Goal: Transaction & Acquisition: Book appointment/travel/reservation

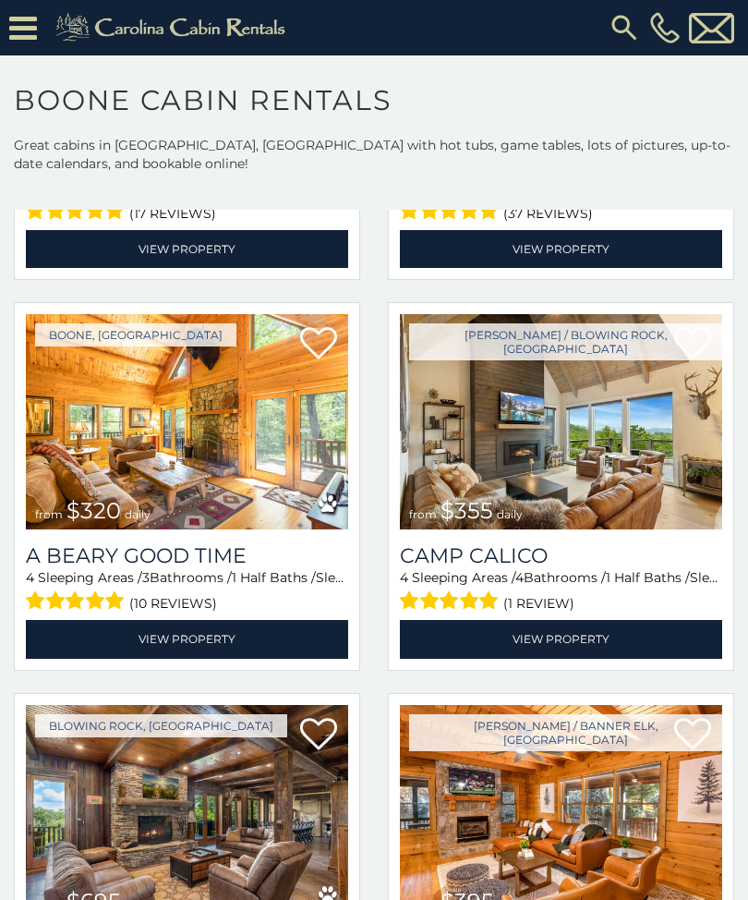
scroll to position [4295, 0]
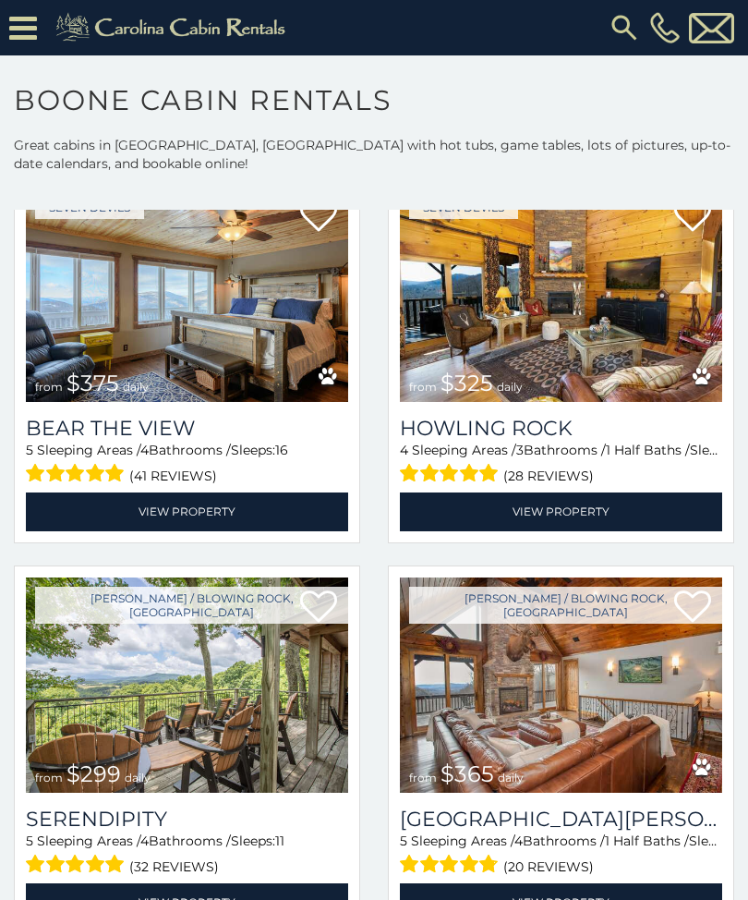
scroll to position [5586, 0]
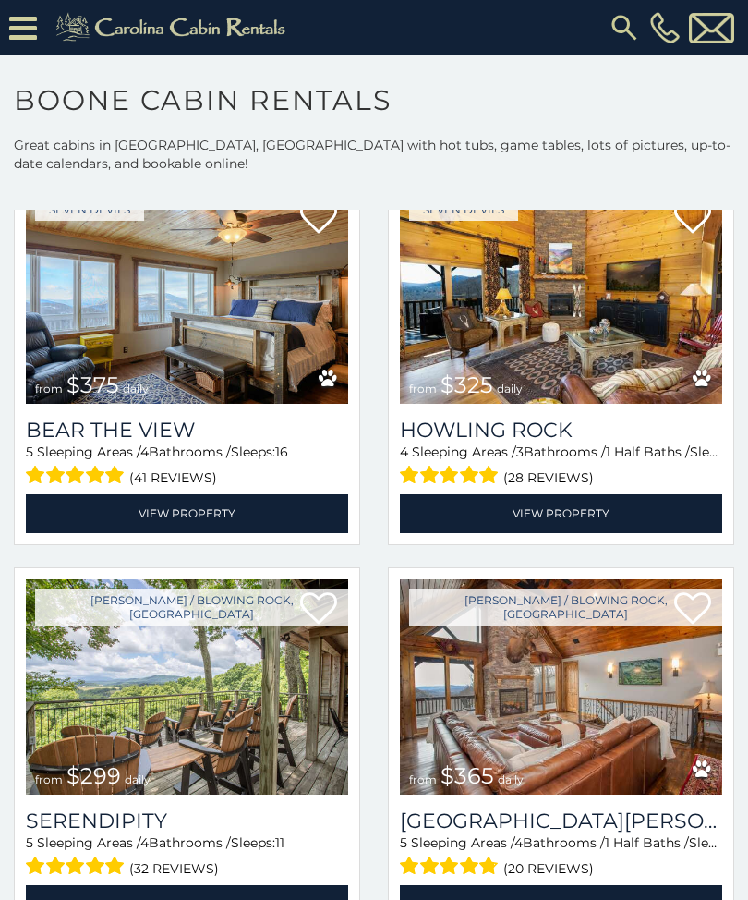
click at [24, 467] on div "Seven Devils from $375 daily Bear The View 5 Sleeping Areas / 4 Bathrooms / Sle…" at bounding box center [187, 360] width 346 height 369
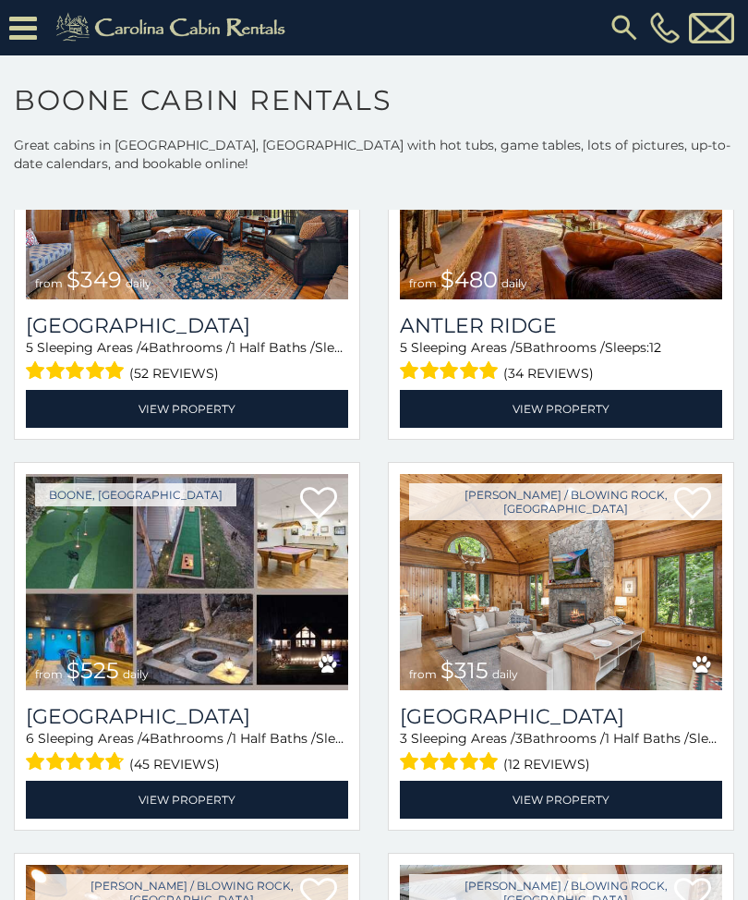
scroll to position [274, 0]
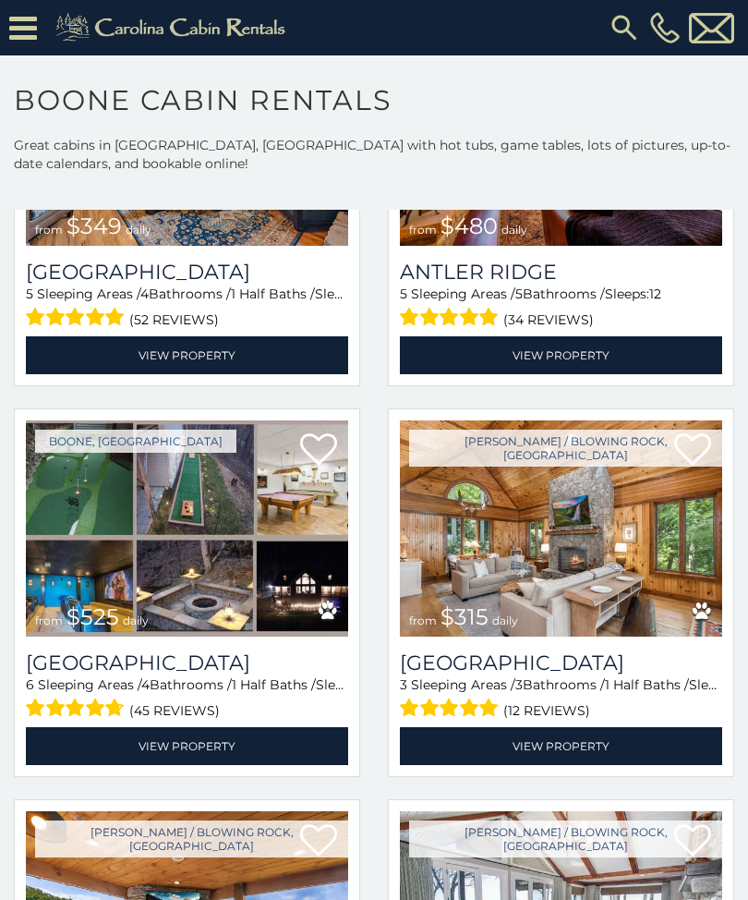
click at [162, 753] on link "View Property" at bounding box center [187, 746] width 322 height 38
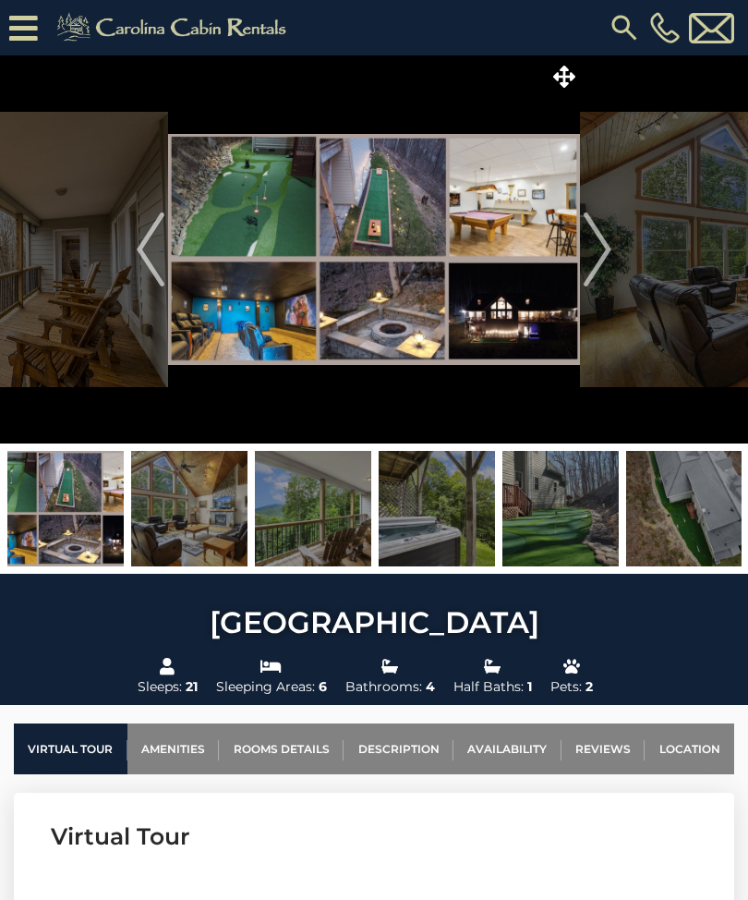
click at [609, 247] on img "Next" at bounding box center [598, 249] width 28 height 74
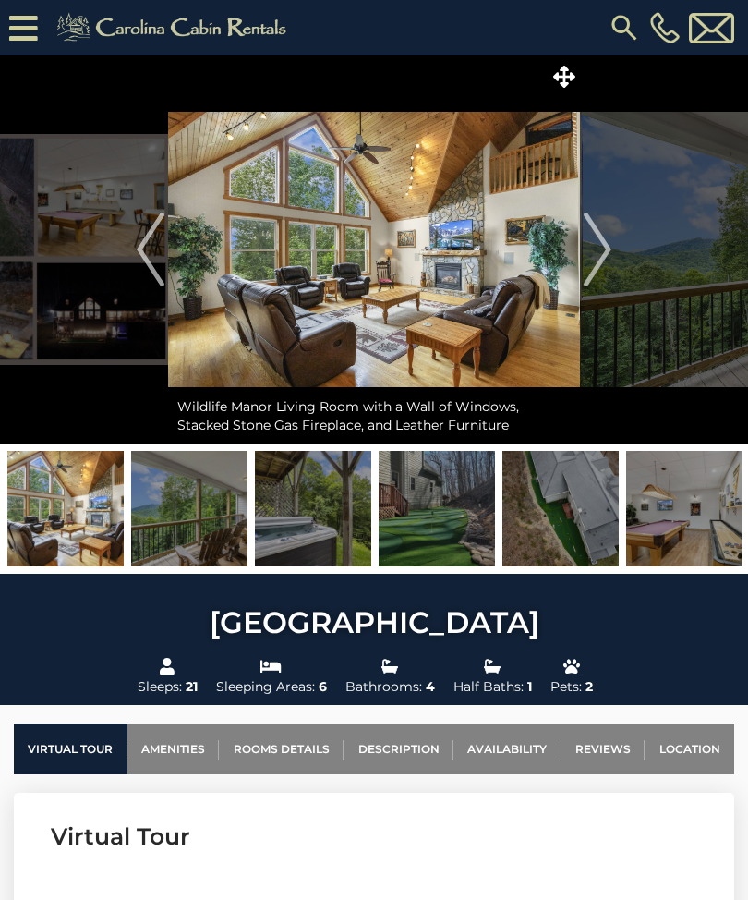
click at [197, 515] on img at bounding box center [189, 508] width 116 height 115
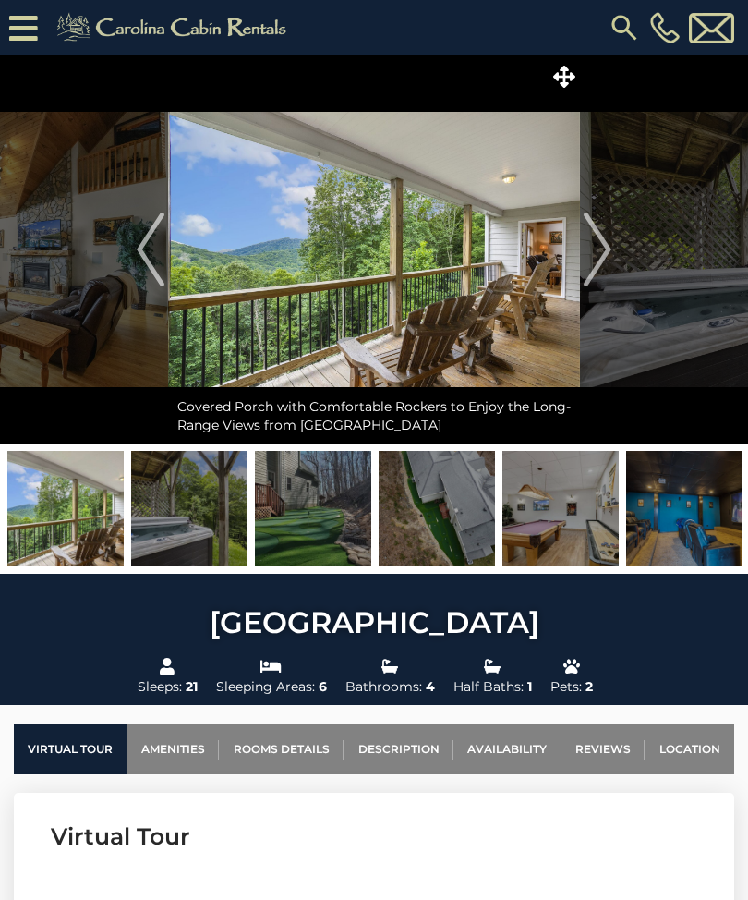
click at [314, 518] on img at bounding box center [313, 508] width 116 height 115
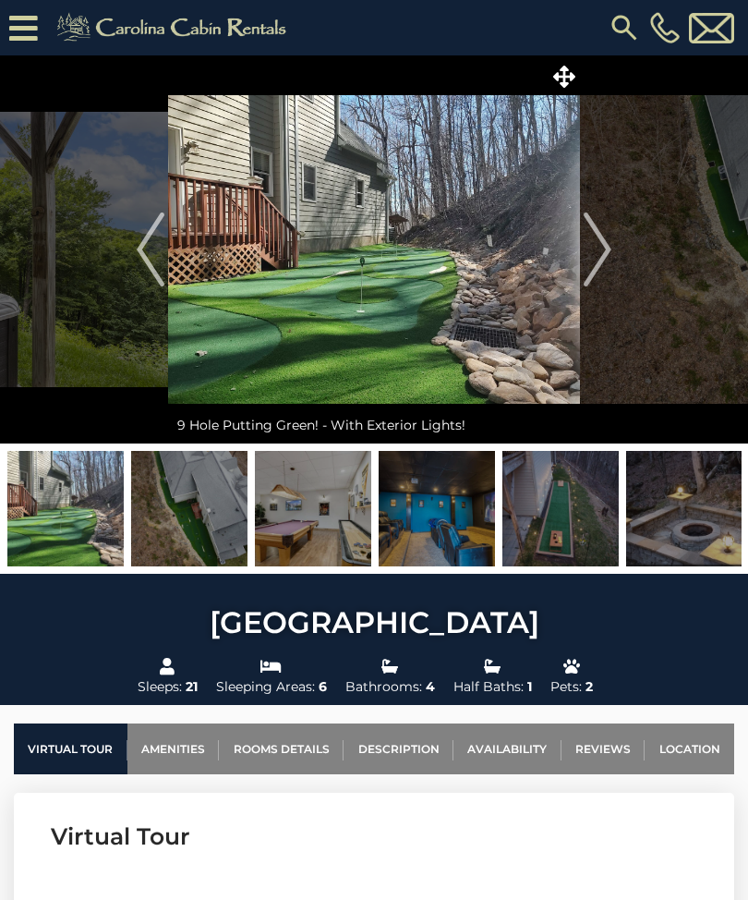
click at [440, 508] on img at bounding box center [437, 508] width 116 height 115
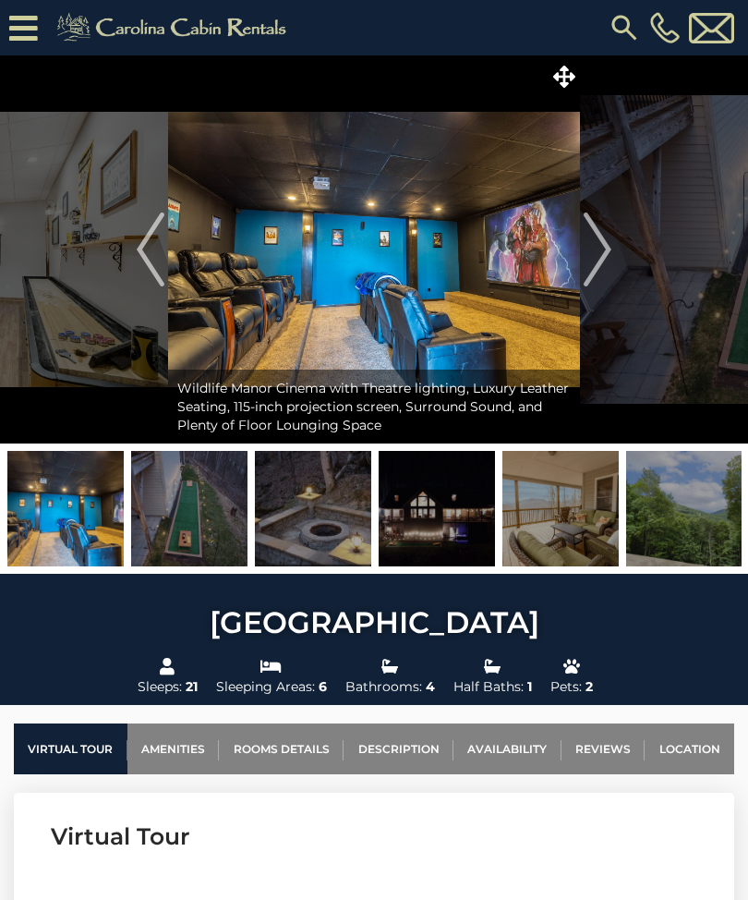
click at [428, 530] on img at bounding box center [437, 508] width 116 height 115
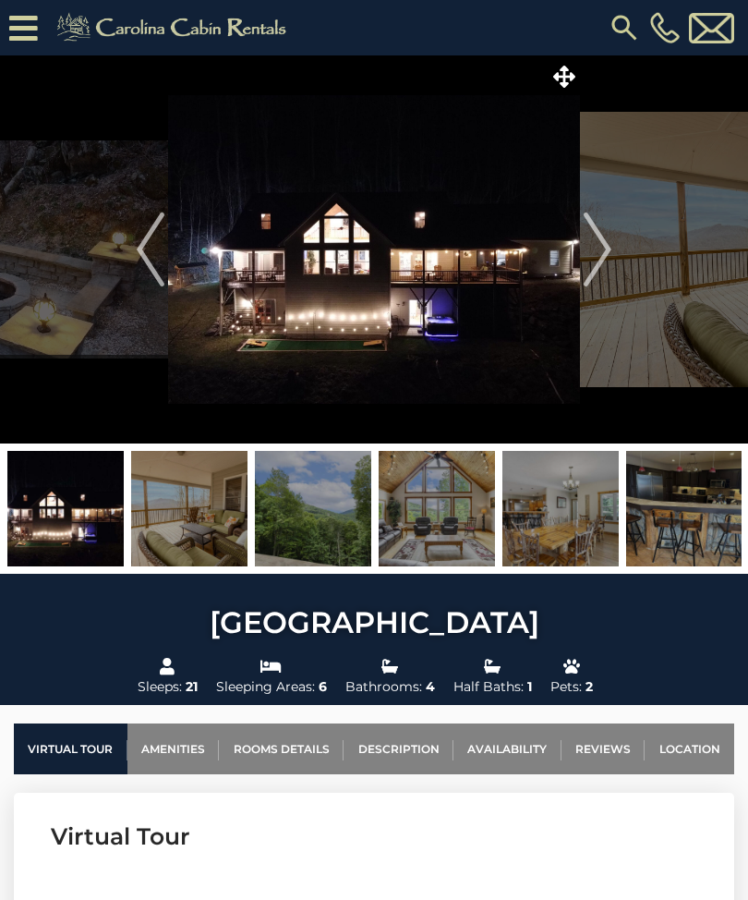
click at [195, 528] on img at bounding box center [189, 508] width 116 height 115
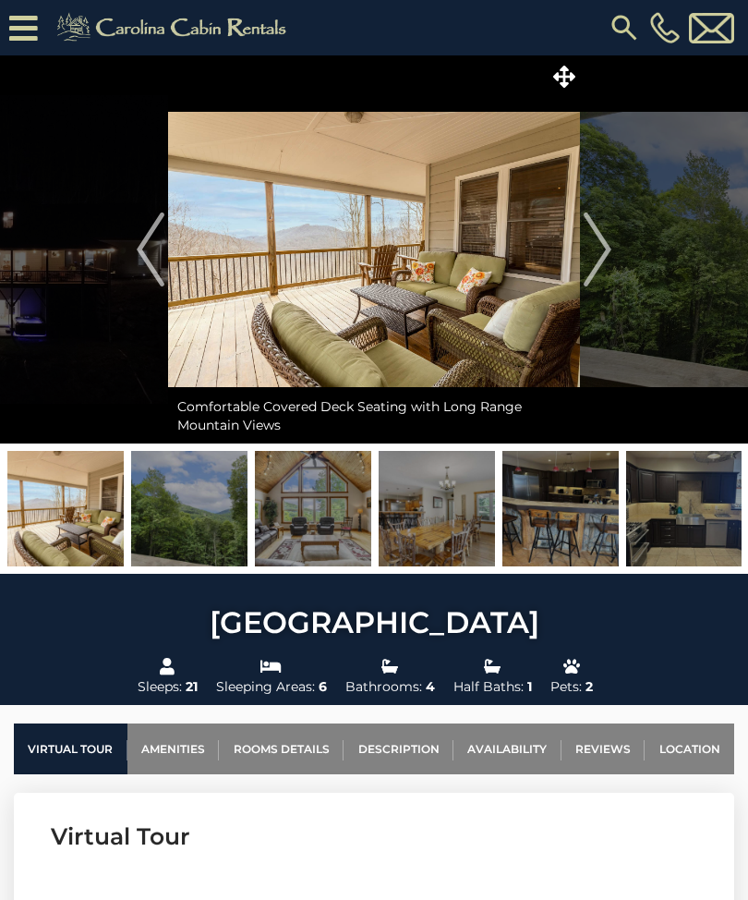
click at [320, 516] on img at bounding box center [313, 508] width 116 height 115
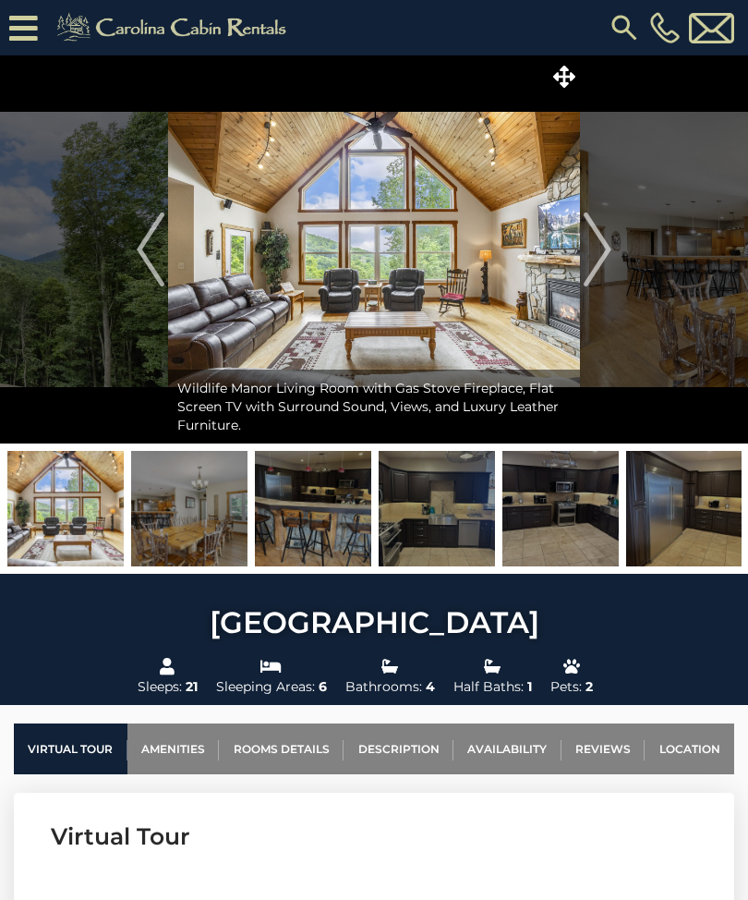
click at [322, 518] on img at bounding box center [313, 508] width 116 height 115
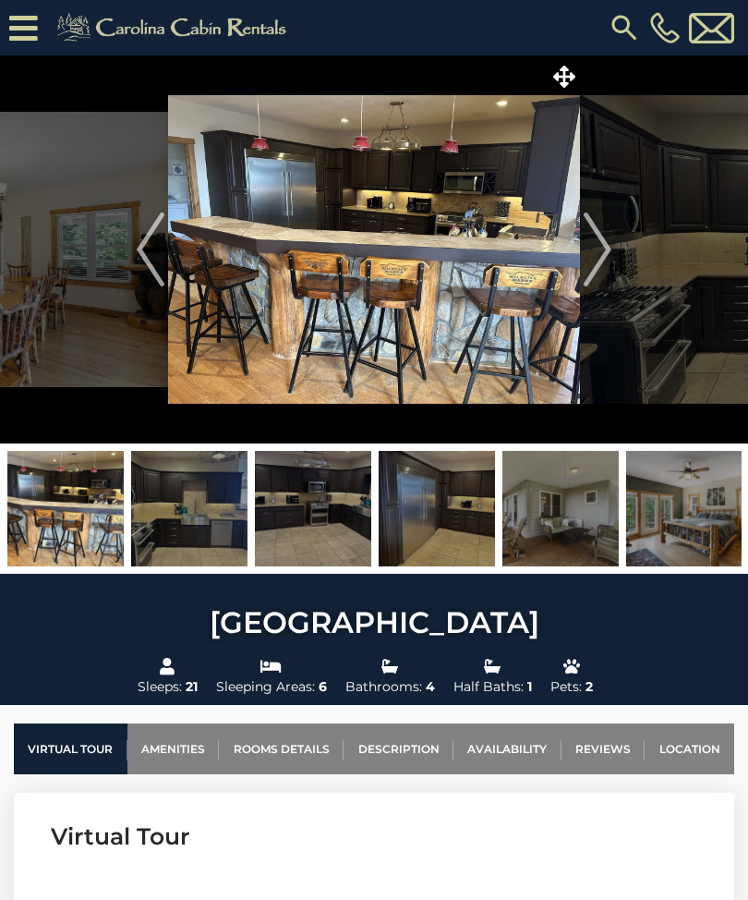
click at [439, 524] on img at bounding box center [437, 508] width 116 height 115
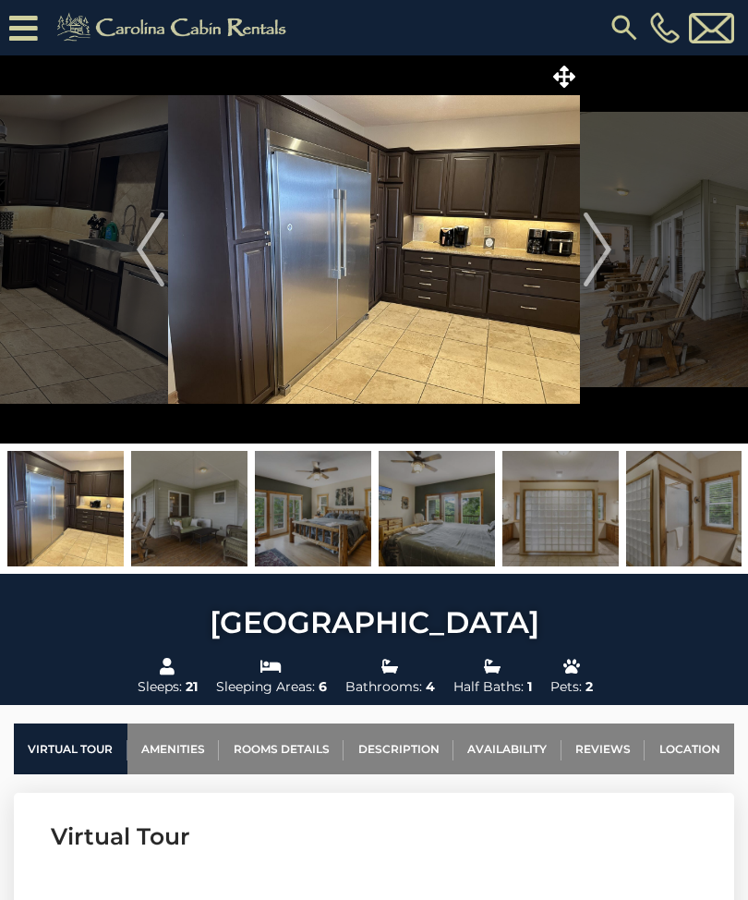
click at [572, 511] on img at bounding box center [561, 508] width 116 height 115
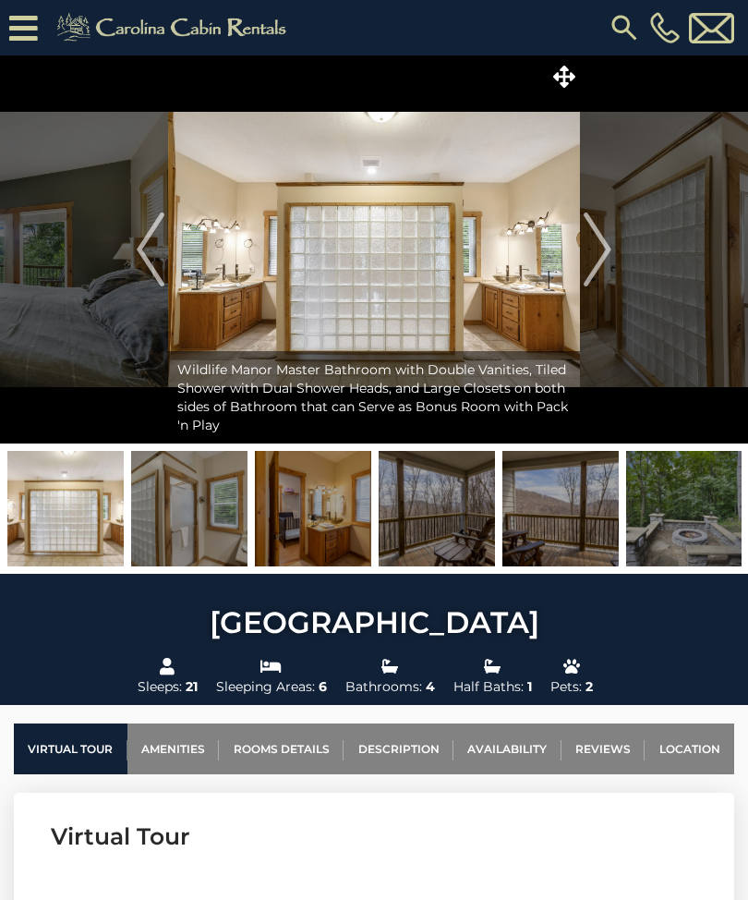
click at [679, 517] on img at bounding box center [684, 508] width 116 height 115
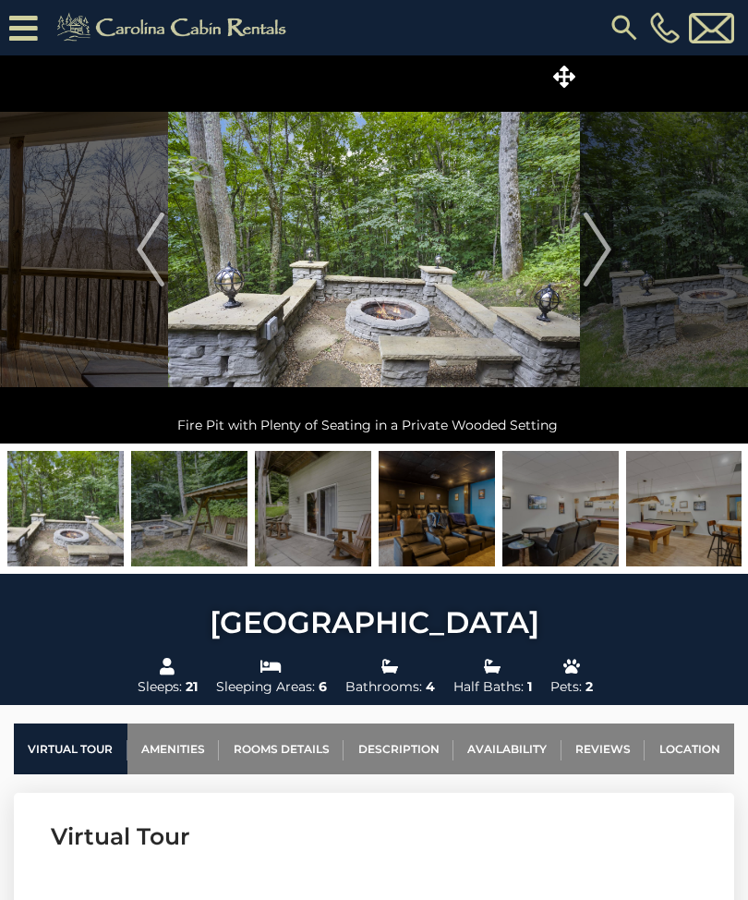
click at [433, 505] on img at bounding box center [437, 508] width 116 height 115
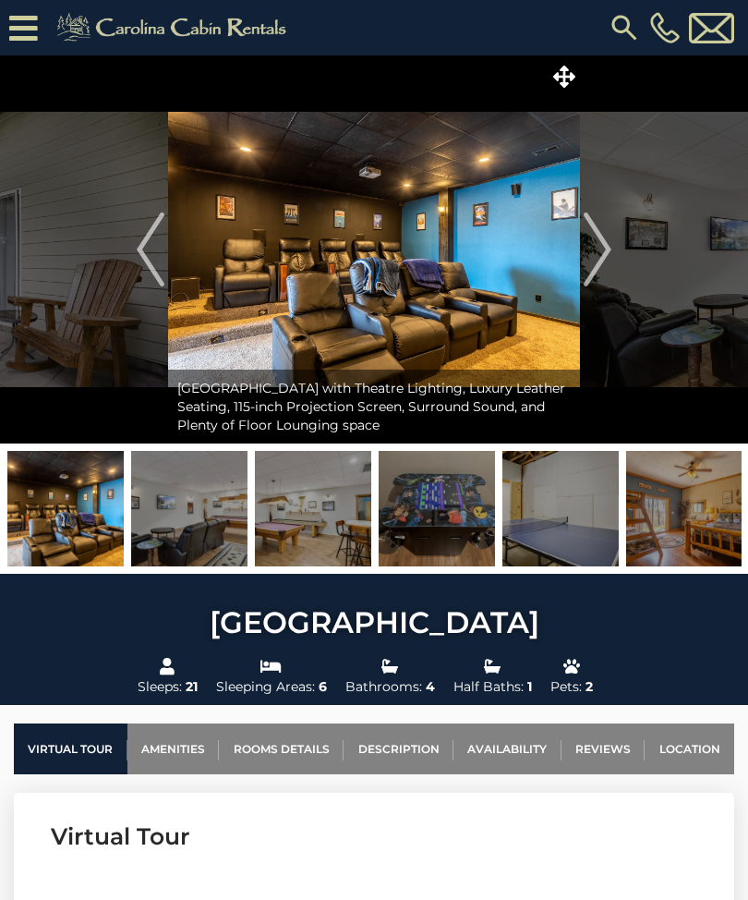
click at [443, 523] on img at bounding box center [437, 508] width 116 height 115
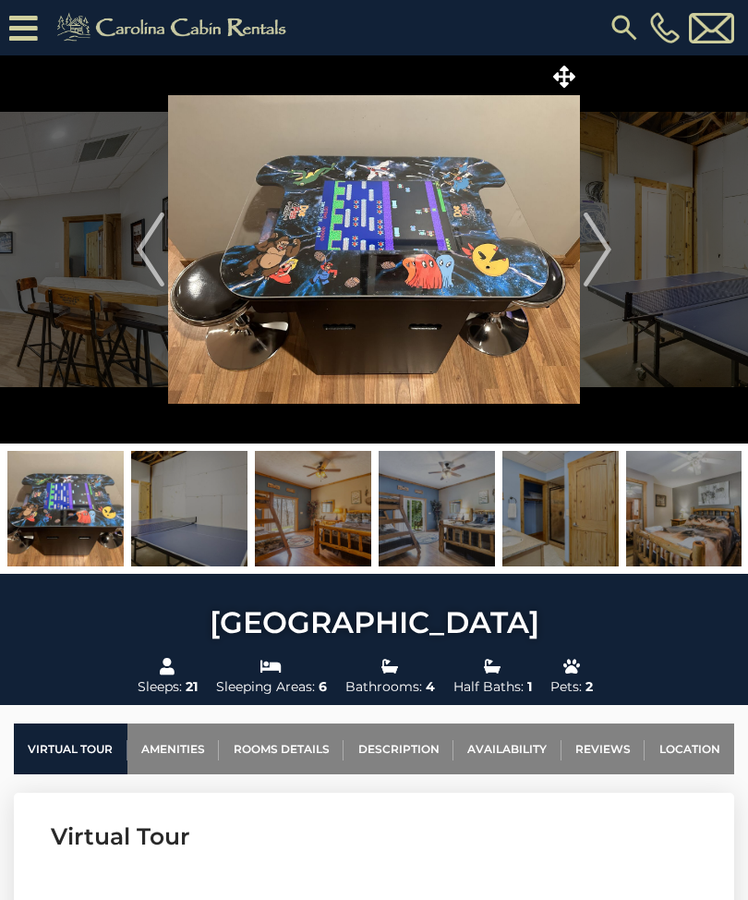
click at [198, 528] on img at bounding box center [189, 508] width 116 height 115
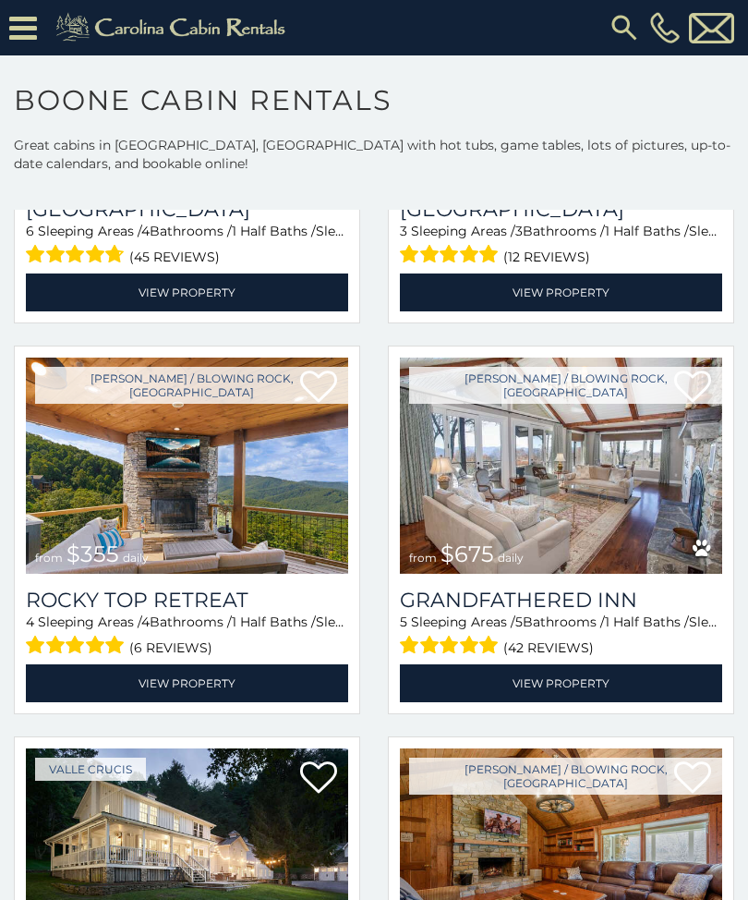
scroll to position [725, 0]
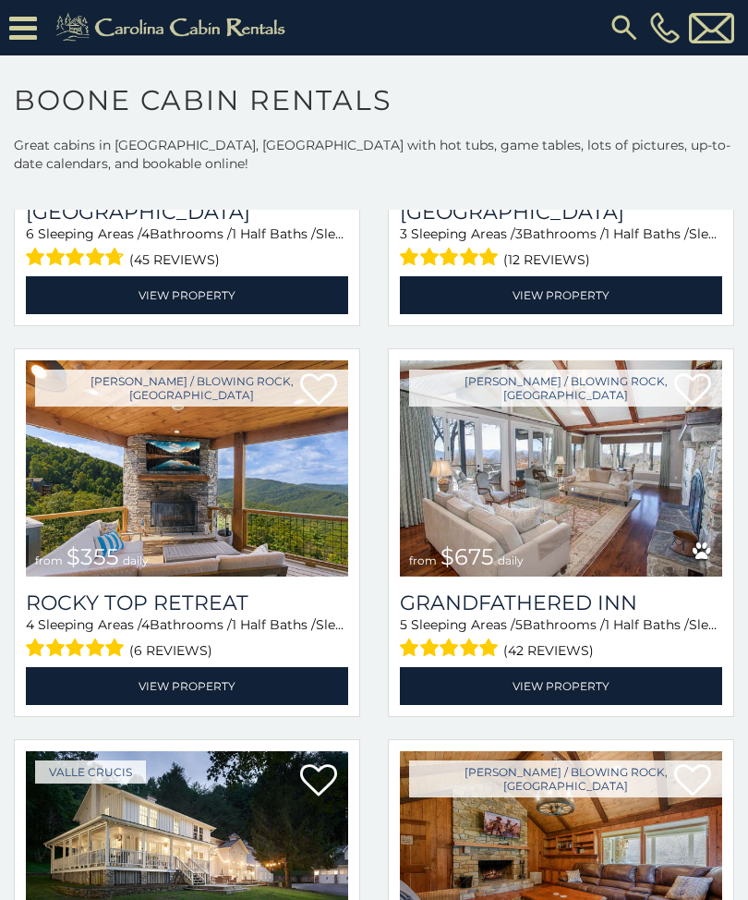
click at [199, 496] on img at bounding box center [187, 468] width 322 height 216
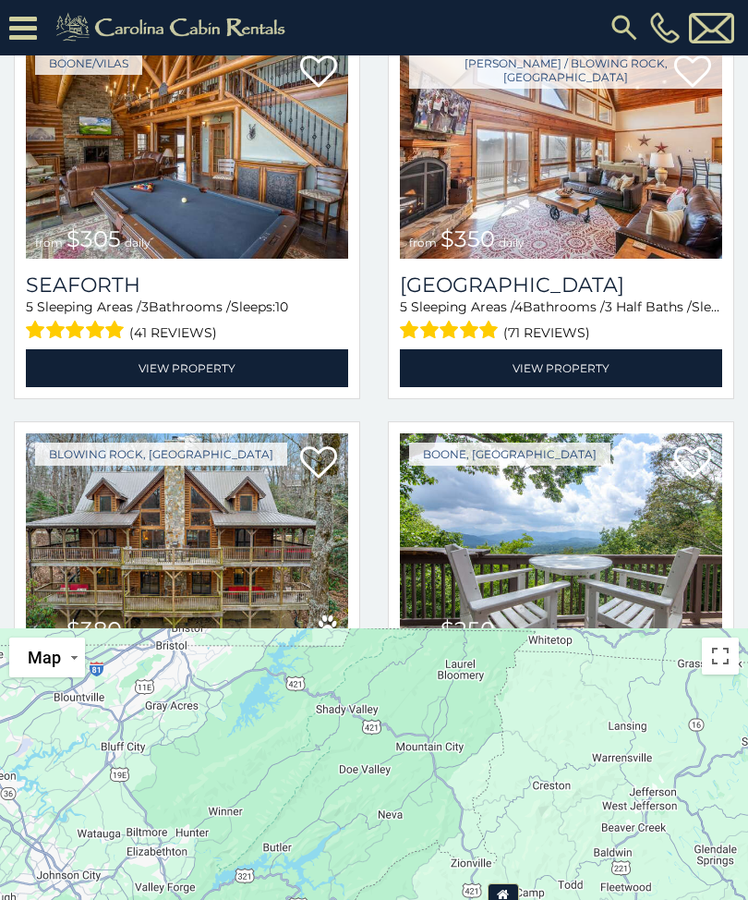
scroll to position [3460, 0]
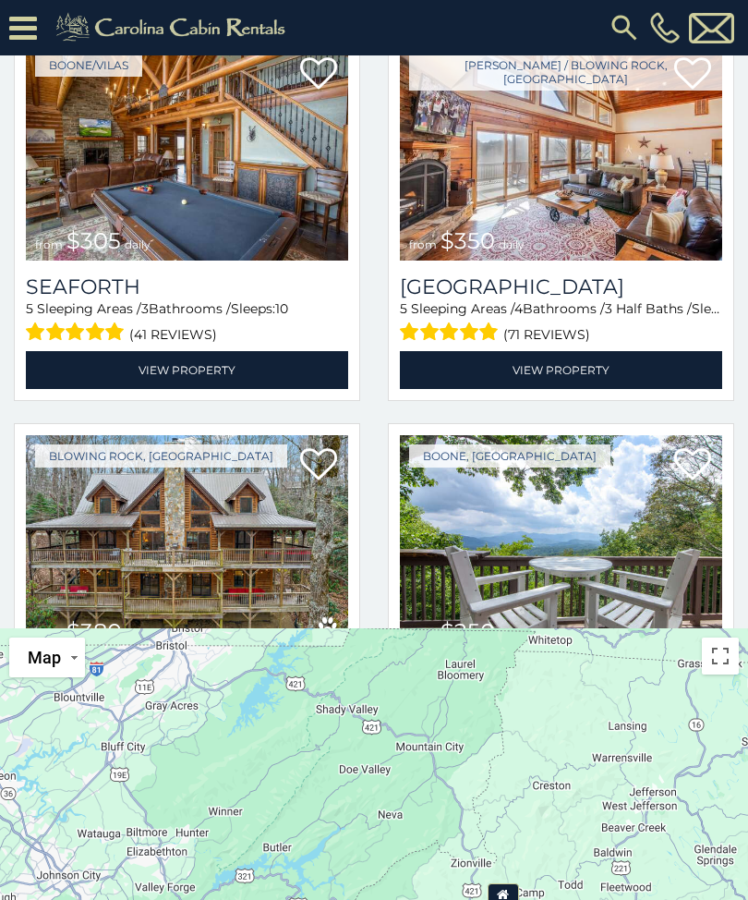
click at [144, 546] on img at bounding box center [187, 543] width 322 height 216
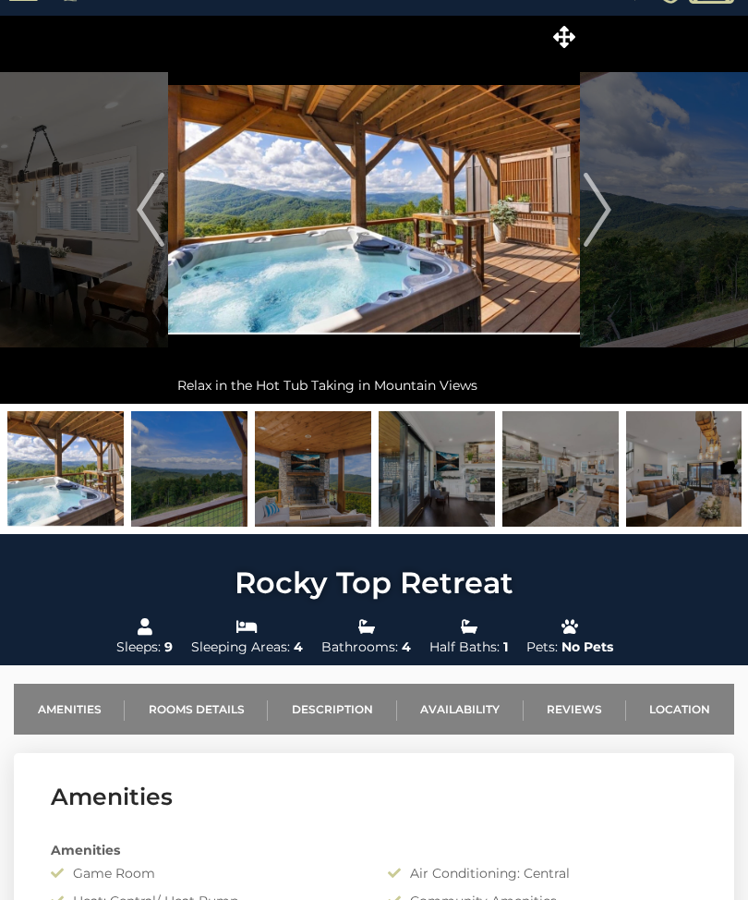
scroll to position [40, 0]
click at [188, 481] on img at bounding box center [189, 468] width 116 height 115
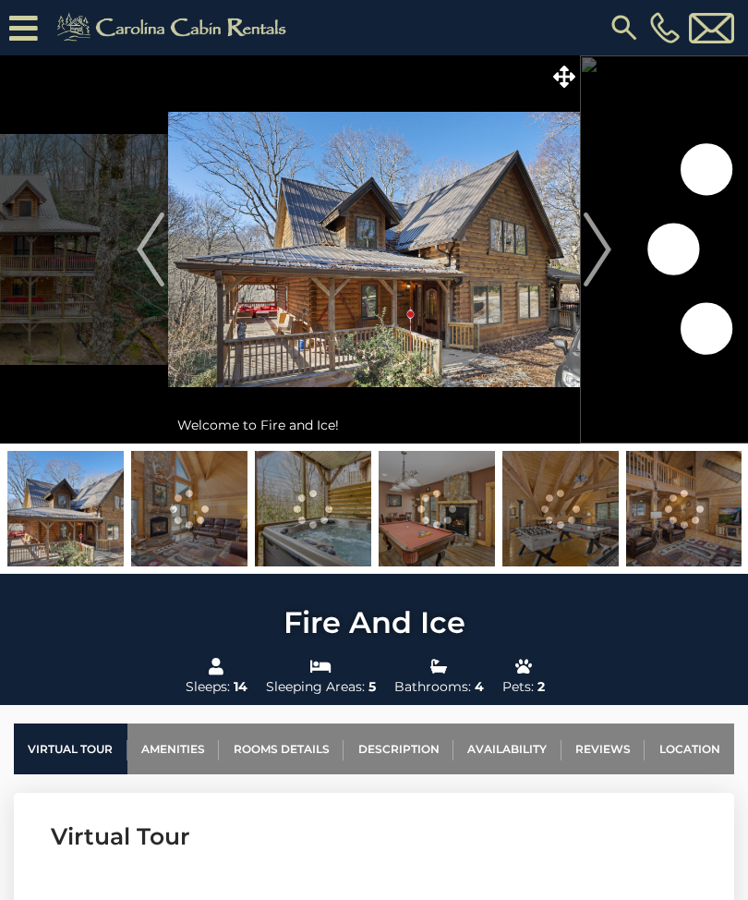
click at [203, 508] on img at bounding box center [189, 508] width 116 height 115
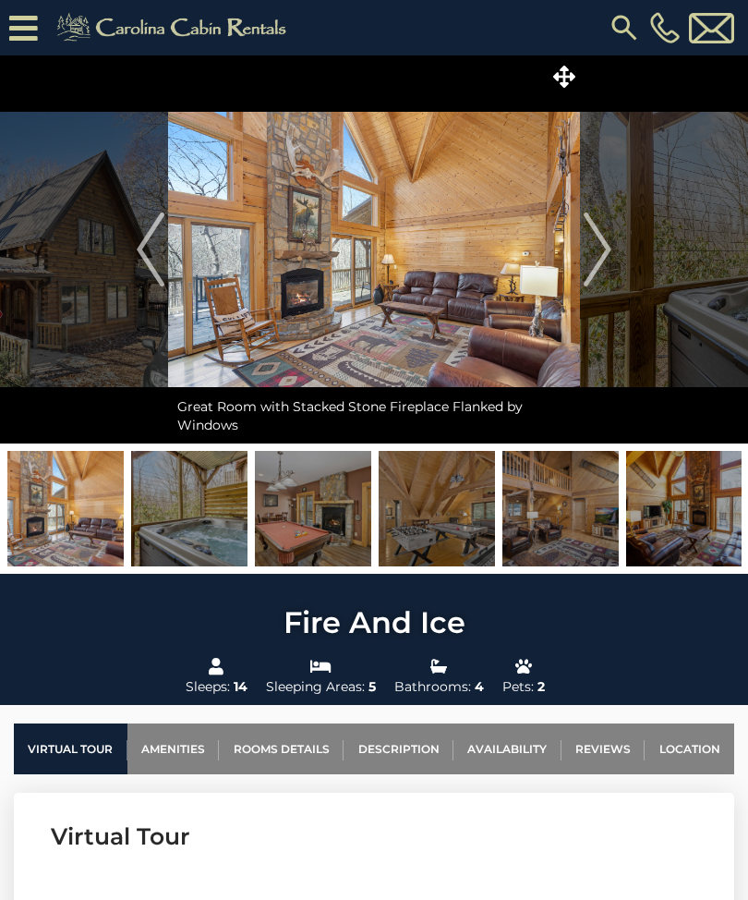
click at [329, 511] on img at bounding box center [313, 508] width 116 height 115
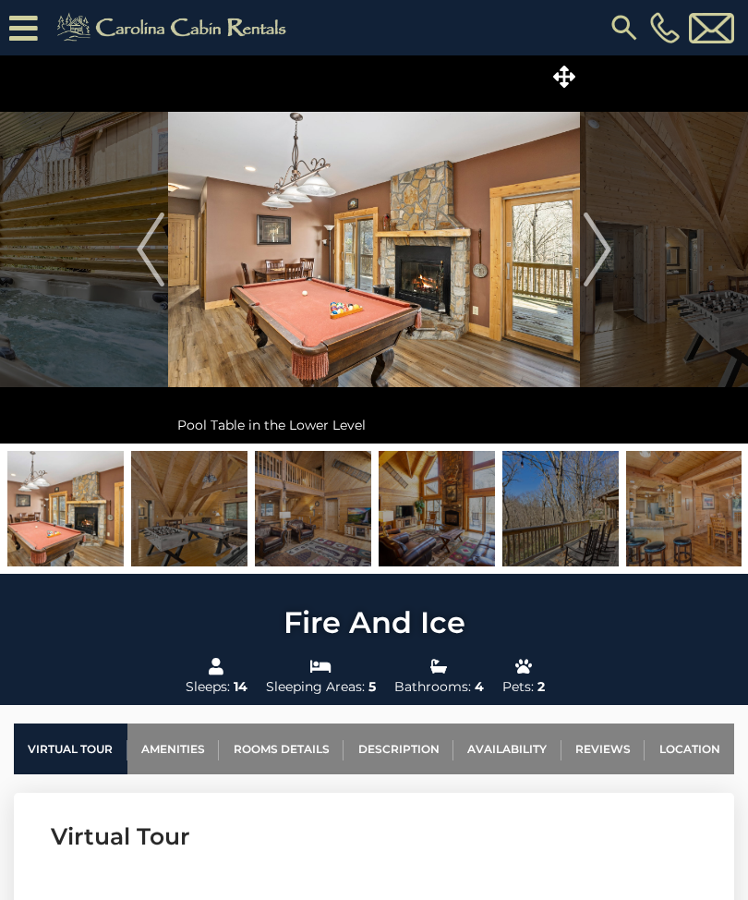
click at [436, 515] on img at bounding box center [437, 508] width 116 height 115
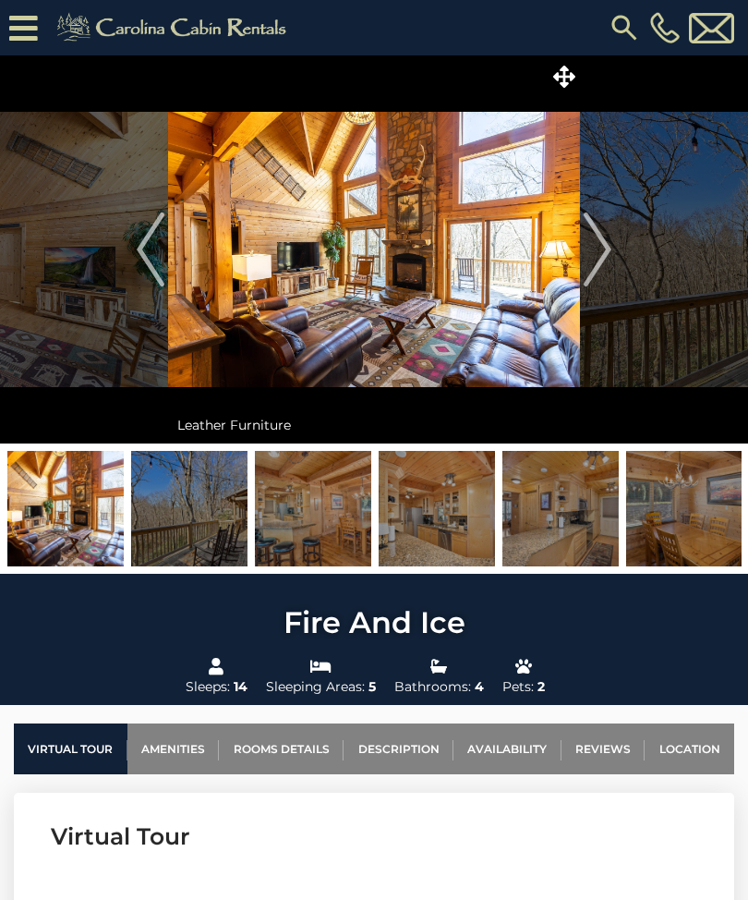
click at [575, 501] on img at bounding box center [561, 508] width 116 height 115
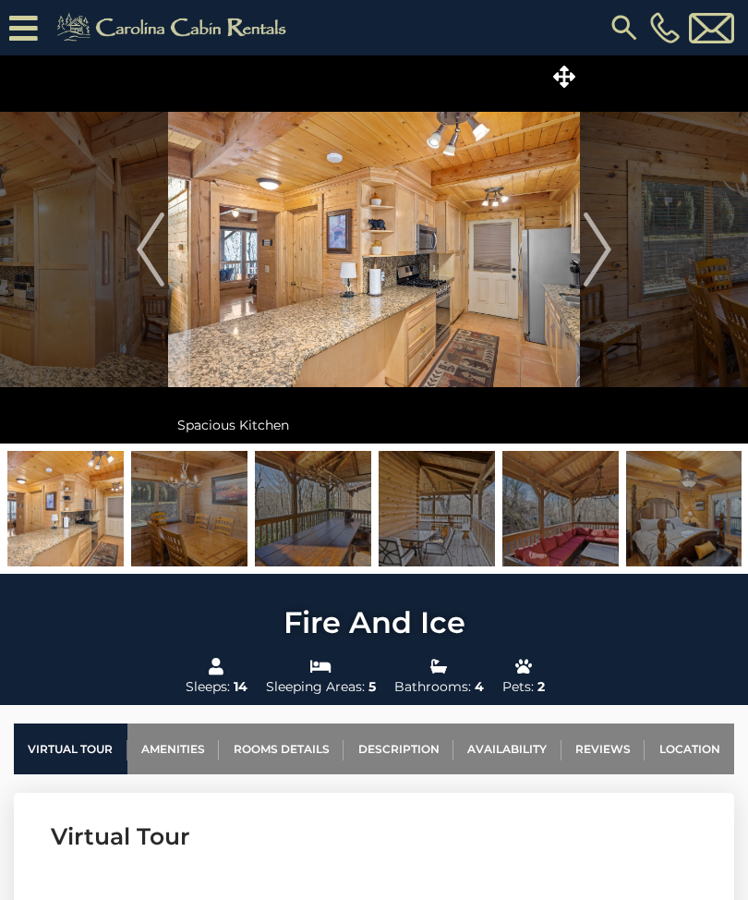
click at [694, 492] on img at bounding box center [684, 508] width 116 height 115
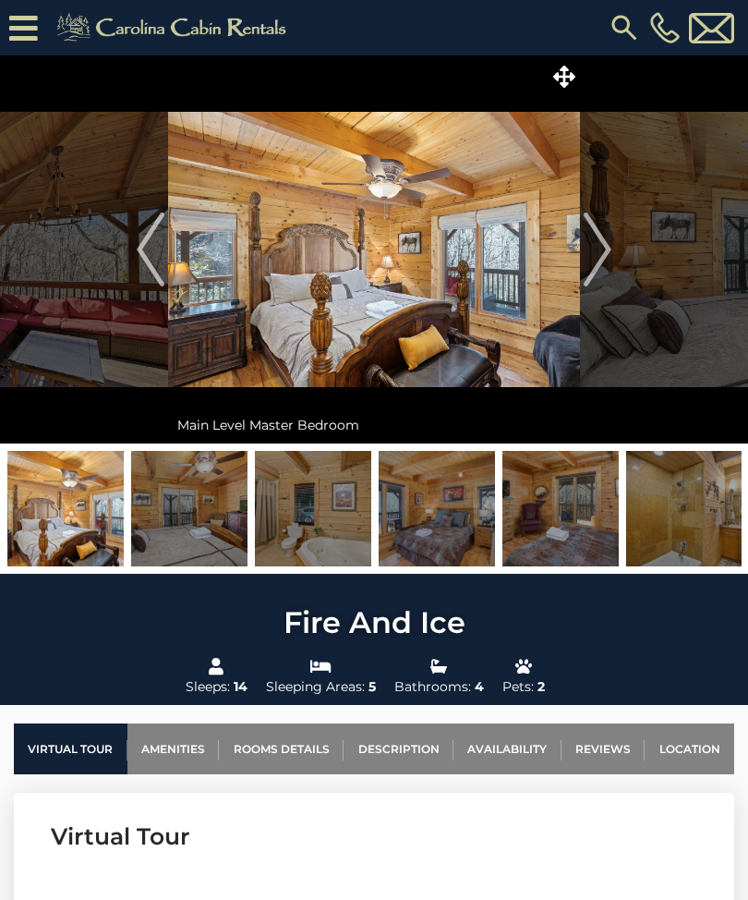
click at [602, 247] on img "Next" at bounding box center [598, 249] width 28 height 74
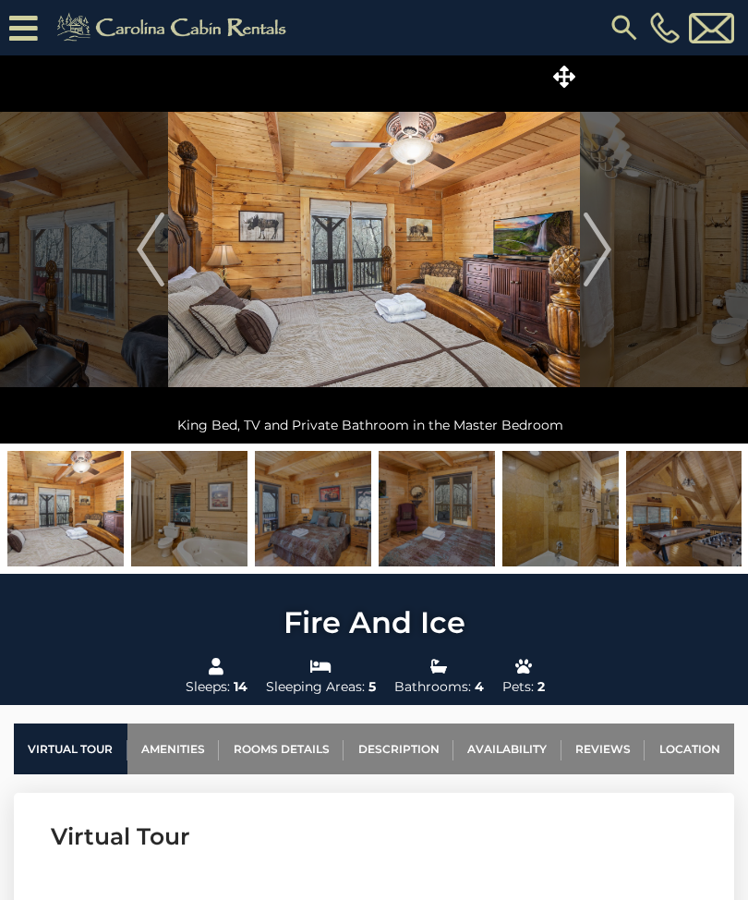
click at [595, 254] on img "Next" at bounding box center [598, 249] width 28 height 74
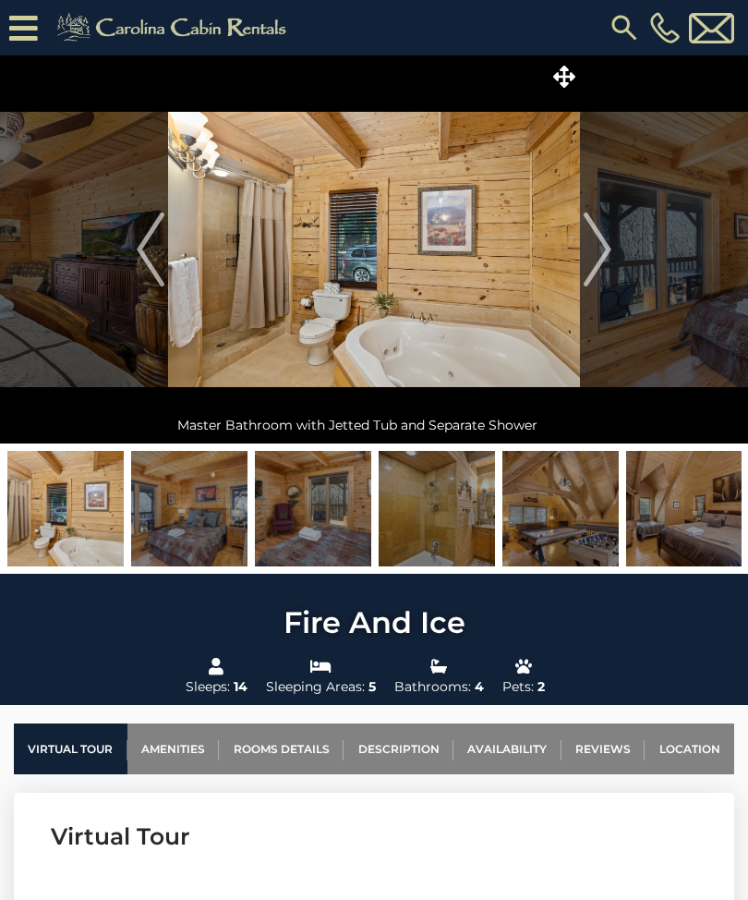
click at [607, 236] on img "Next" at bounding box center [598, 249] width 28 height 74
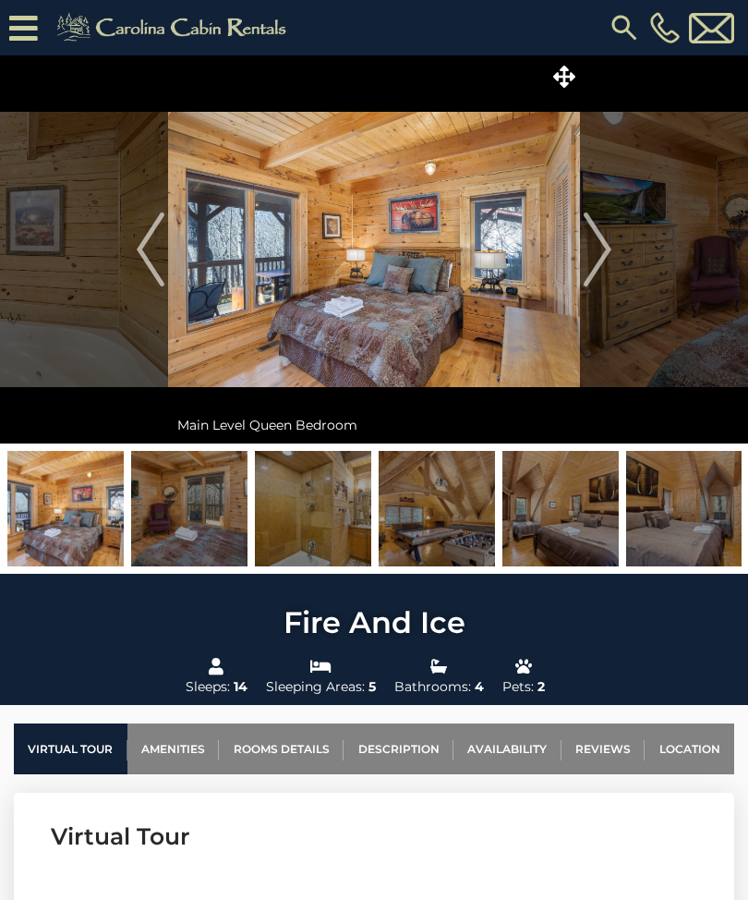
click at [596, 251] on img "Next" at bounding box center [598, 249] width 28 height 74
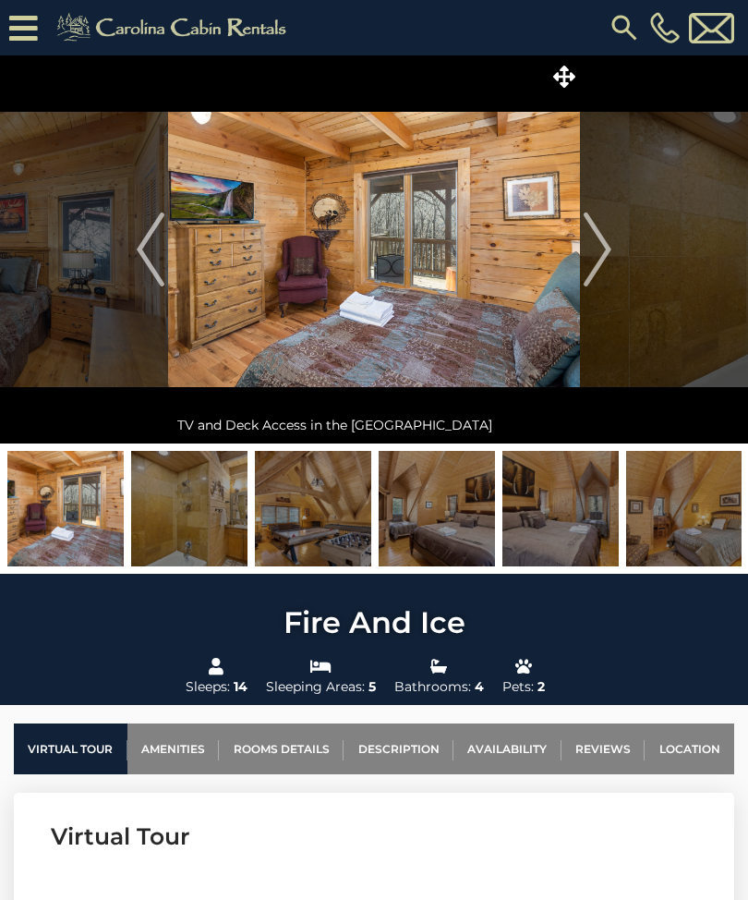
click at [600, 247] on img "Next" at bounding box center [598, 249] width 28 height 74
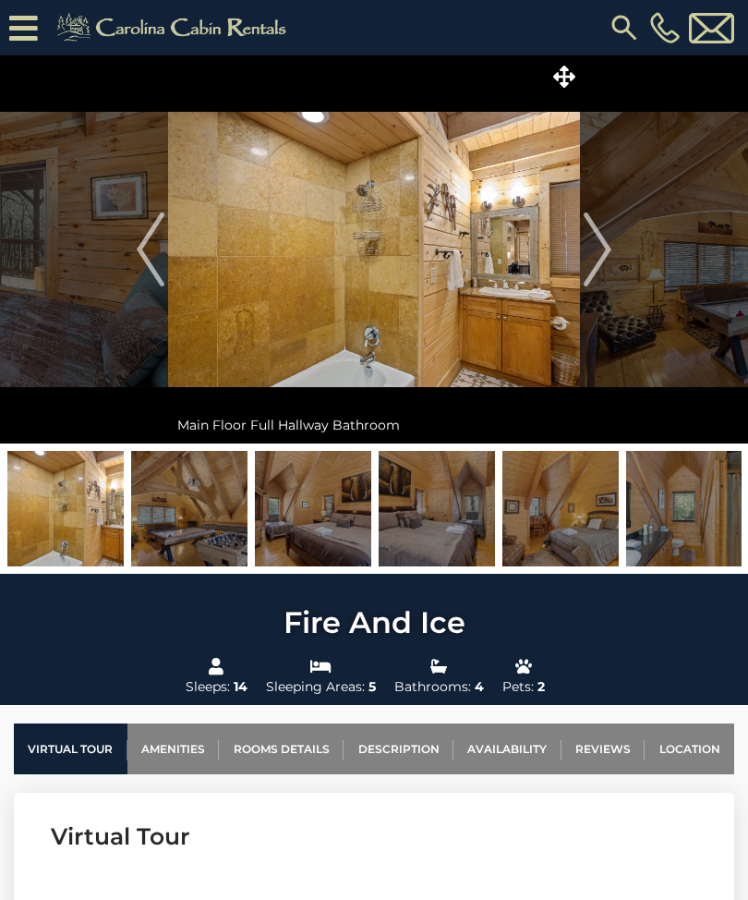
click at [598, 247] on img "Next" at bounding box center [598, 249] width 28 height 74
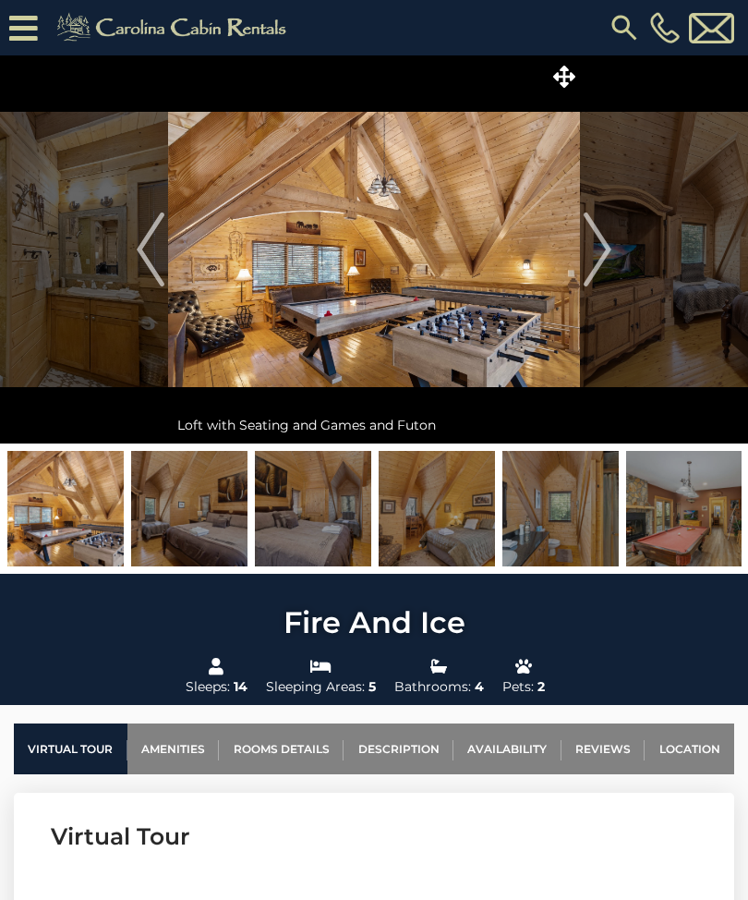
click at [600, 248] on img "Next" at bounding box center [598, 249] width 28 height 74
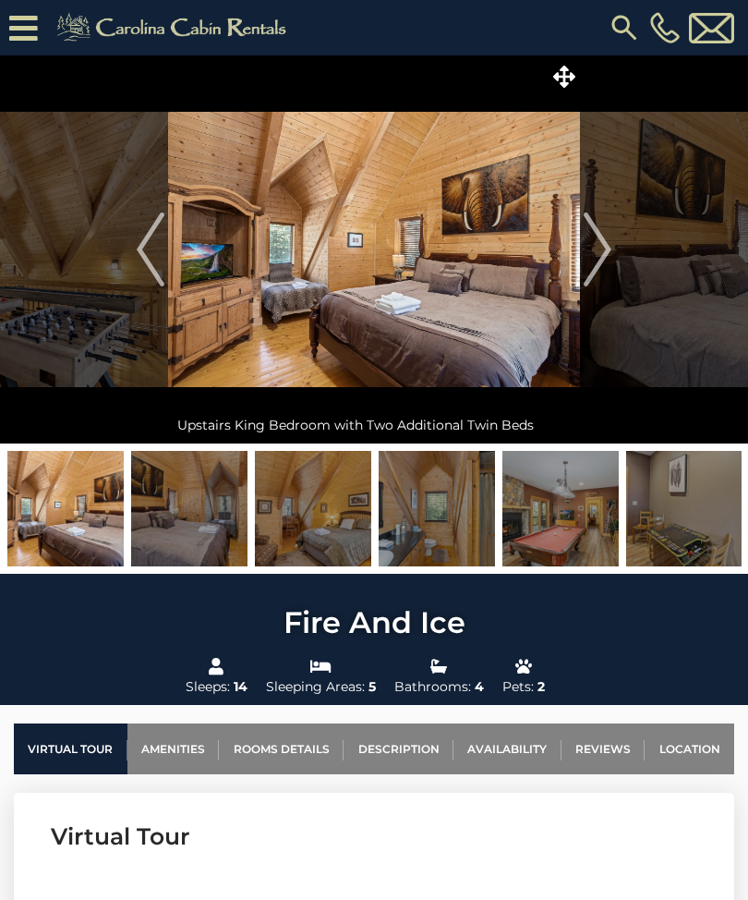
click at [596, 244] on img "Next" at bounding box center [598, 249] width 28 height 74
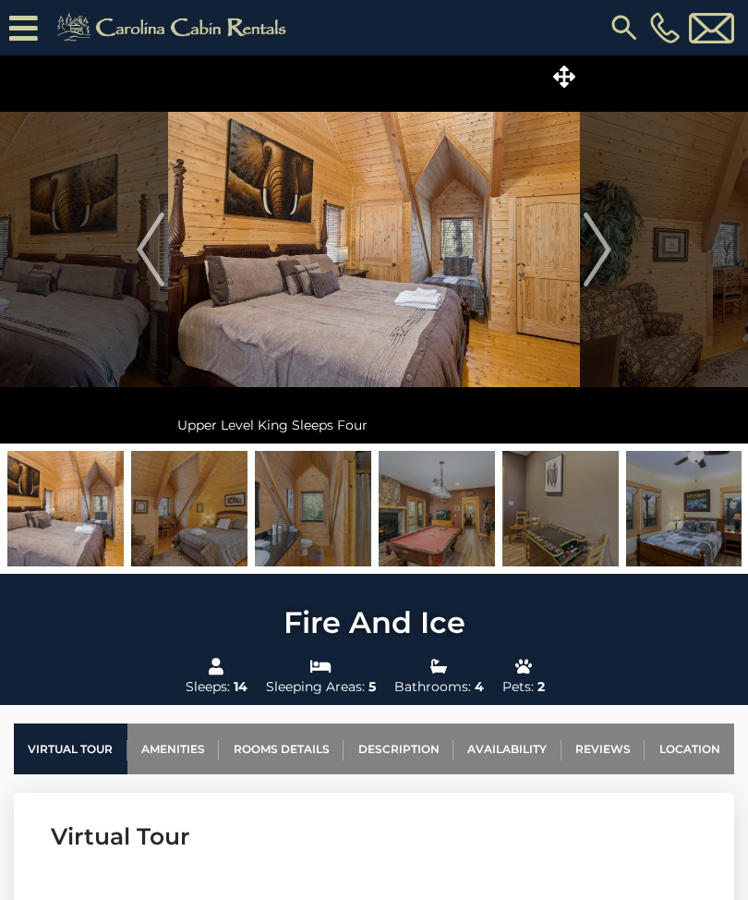
click at [602, 241] on img "Next" at bounding box center [598, 249] width 28 height 74
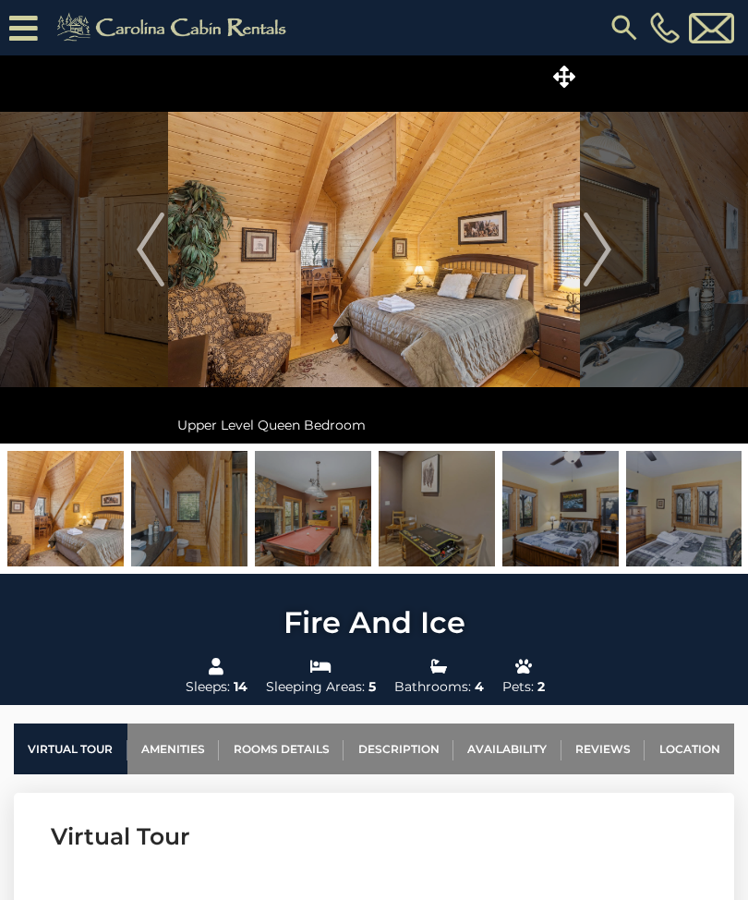
click at [599, 249] on img "Next" at bounding box center [598, 249] width 28 height 74
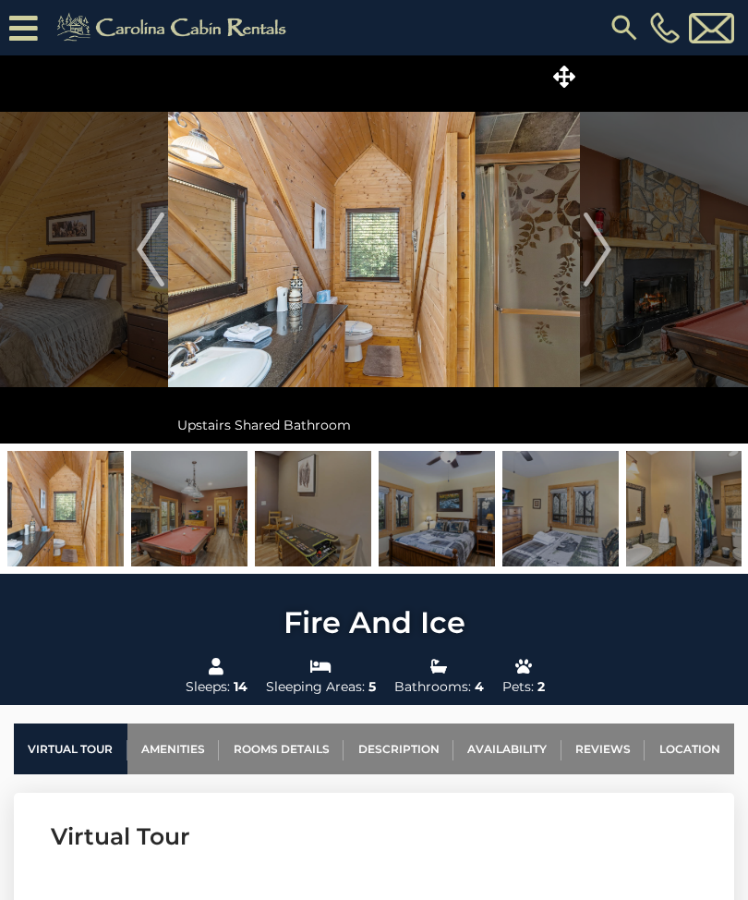
click at [600, 240] on img "Next" at bounding box center [598, 249] width 28 height 74
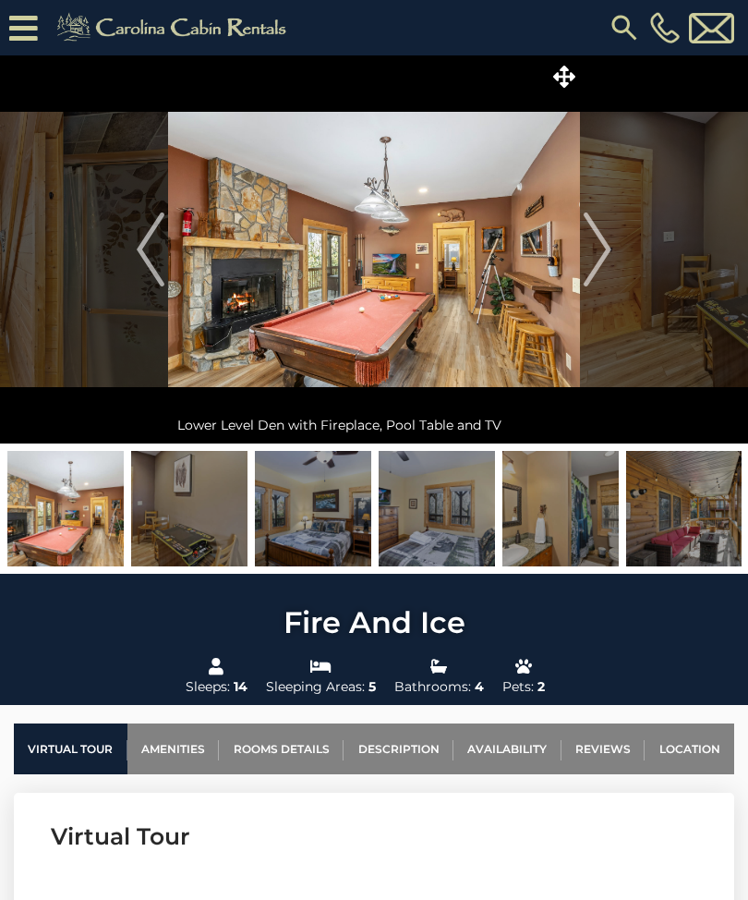
click at [597, 245] on img "Next" at bounding box center [598, 249] width 28 height 74
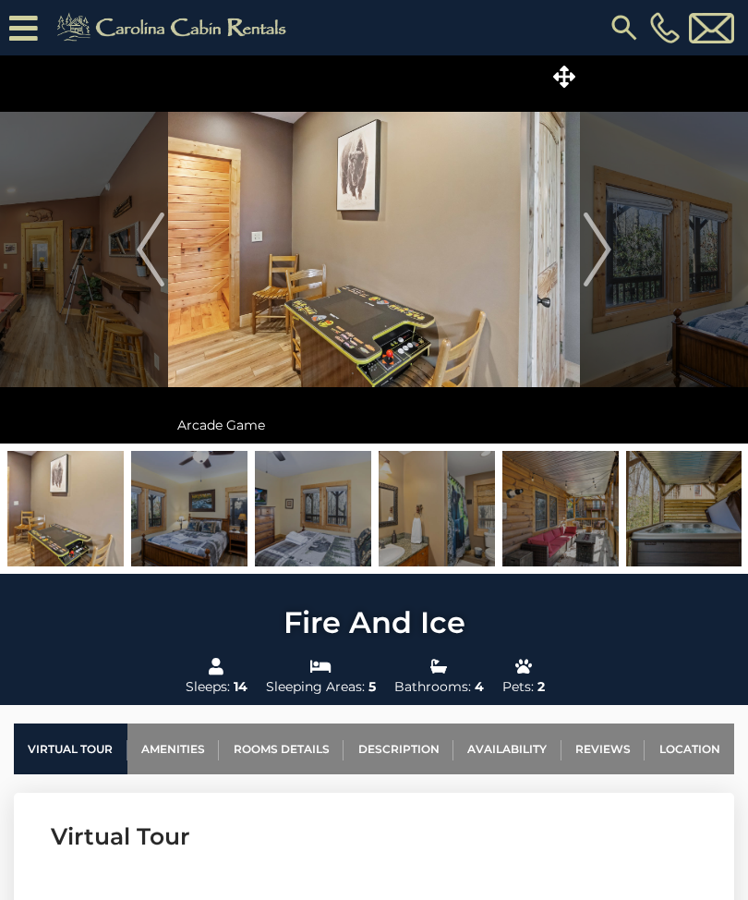
click at [597, 247] on img "Next" at bounding box center [598, 249] width 28 height 74
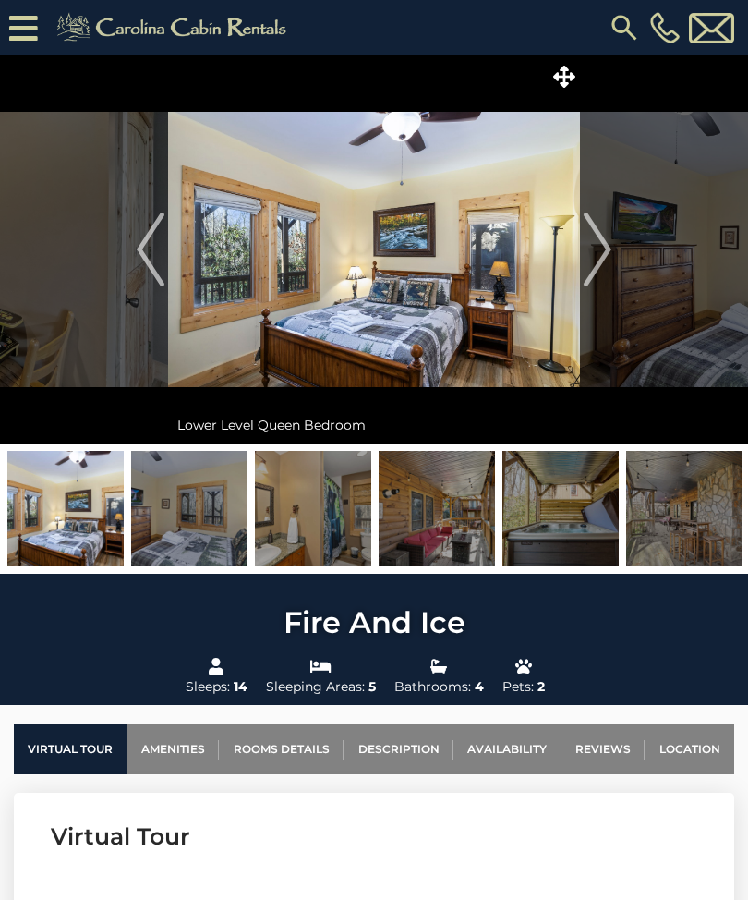
click at [600, 245] on img "Next" at bounding box center [598, 249] width 28 height 74
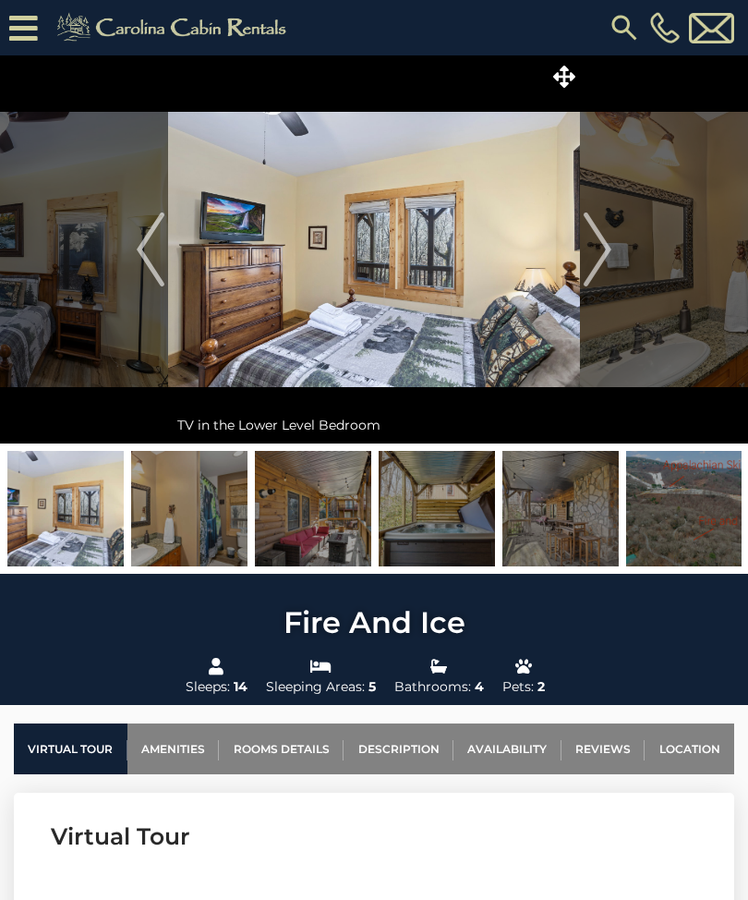
click at [596, 238] on img "Next" at bounding box center [598, 249] width 28 height 74
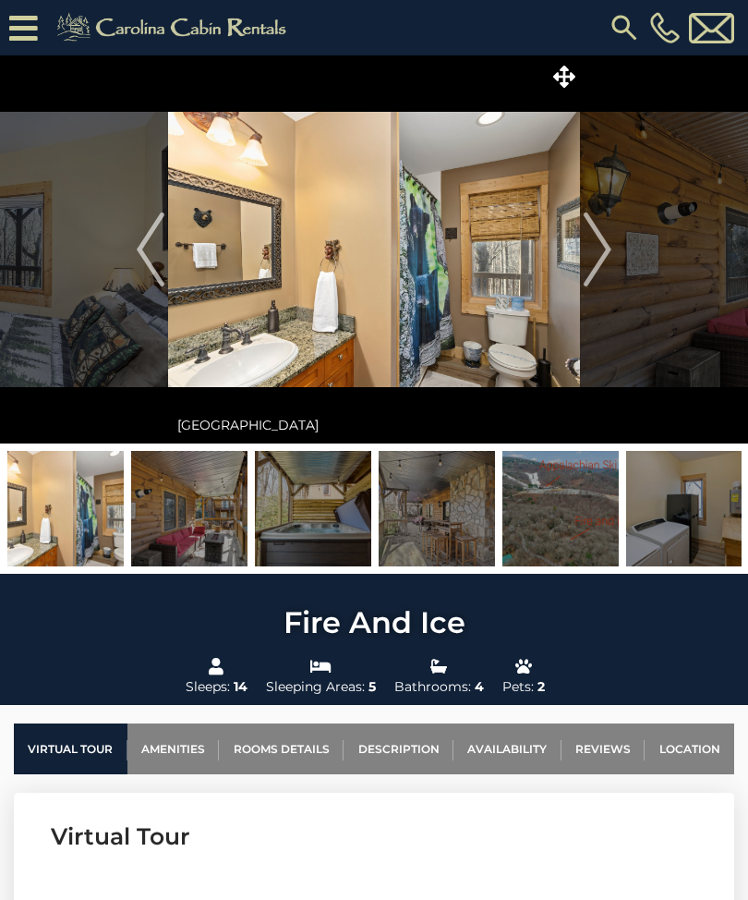
click at [588, 247] on img "Next" at bounding box center [598, 249] width 28 height 74
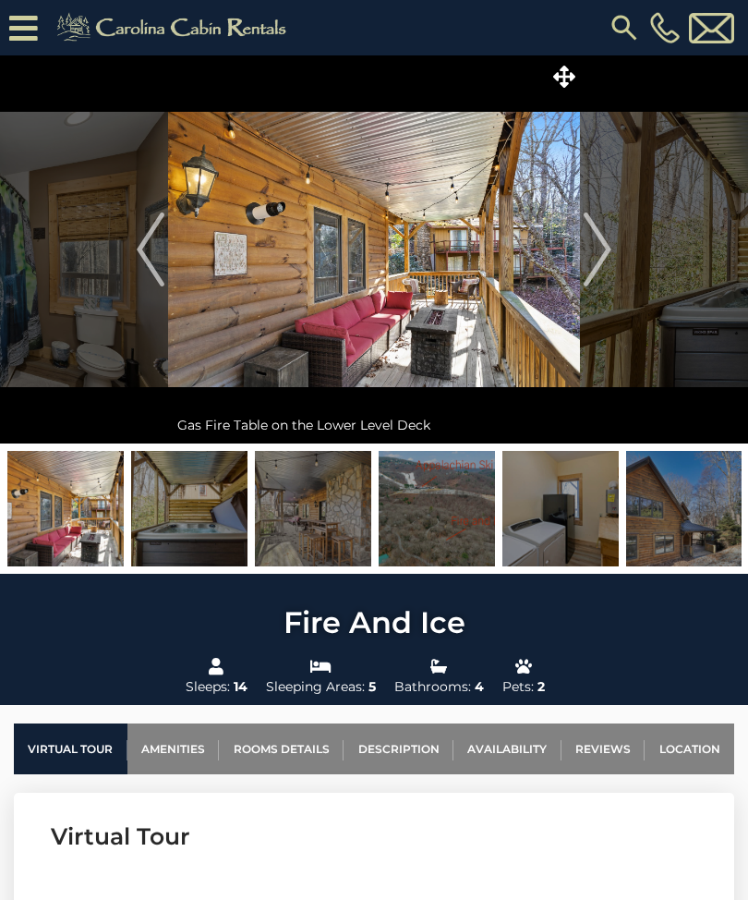
click at [586, 249] on img "Next" at bounding box center [598, 249] width 28 height 74
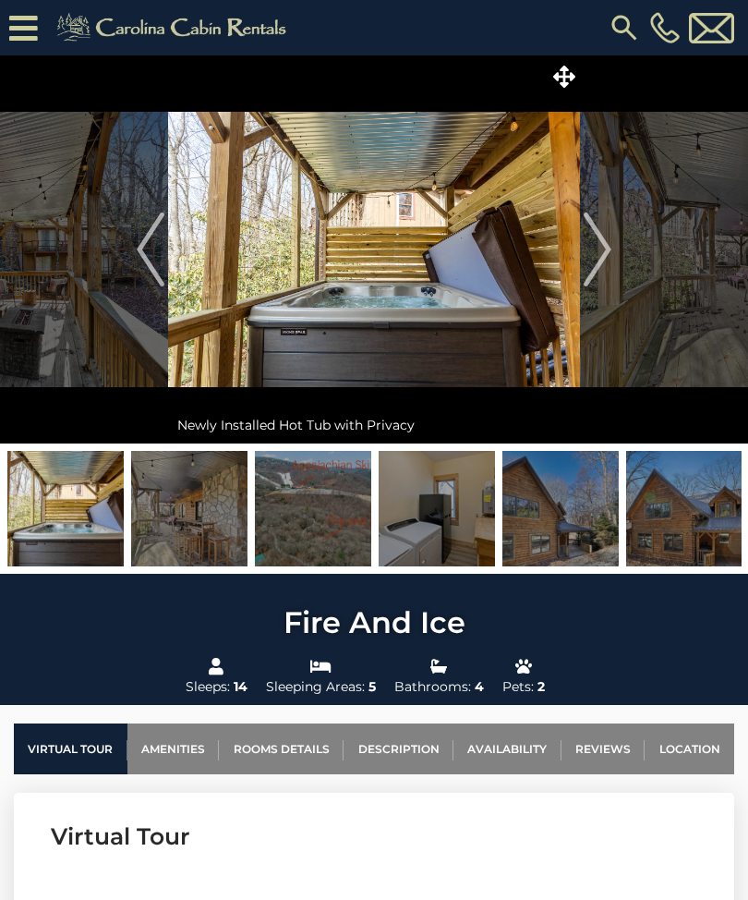
click at [590, 250] on img "Next" at bounding box center [598, 249] width 28 height 74
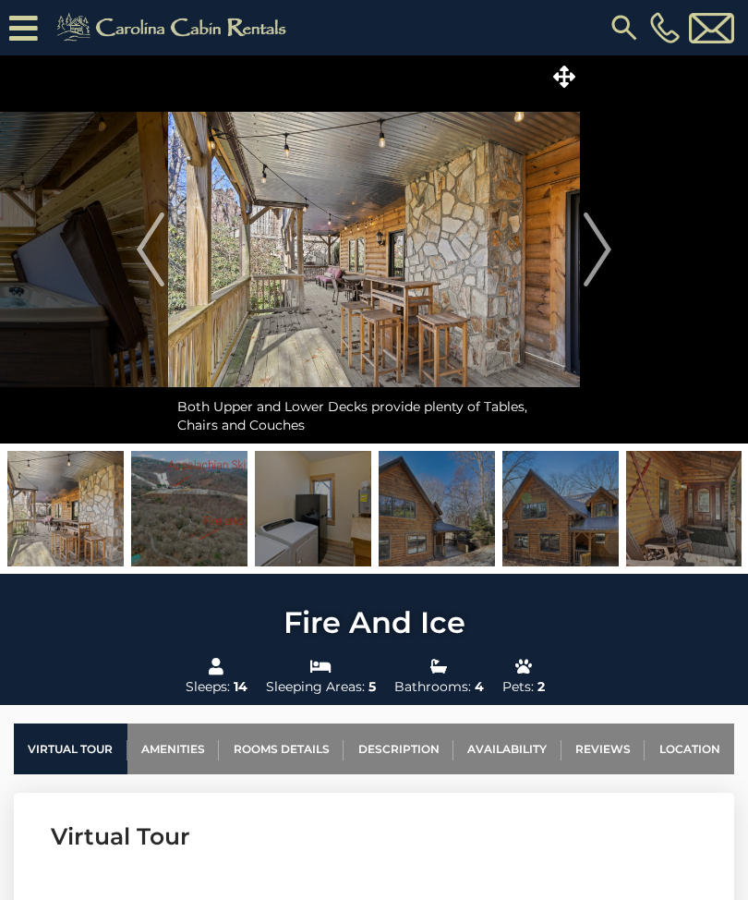
click at [588, 248] on img "Next" at bounding box center [598, 249] width 28 height 74
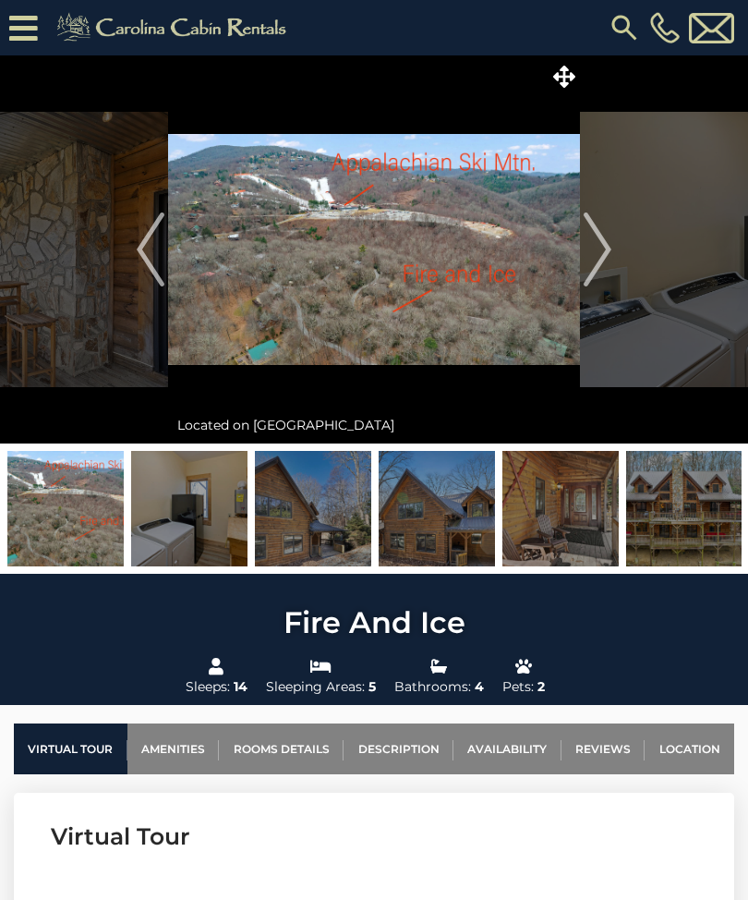
click at [600, 240] on img "Next" at bounding box center [598, 249] width 28 height 74
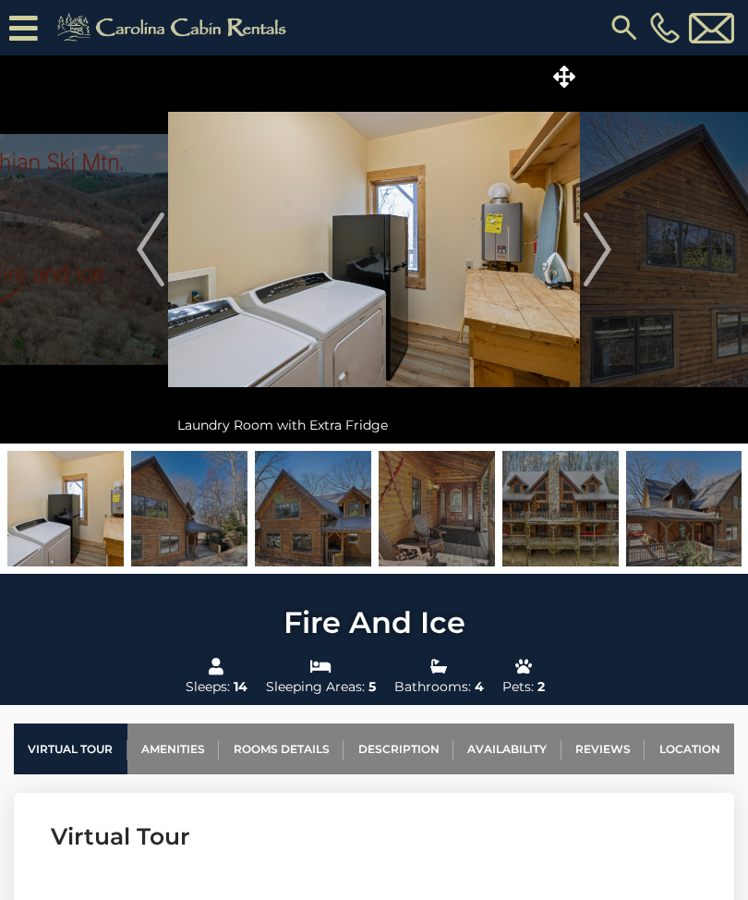
click at [596, 248] on img "Next" at bounding box center [598, 249] width 28 height 74
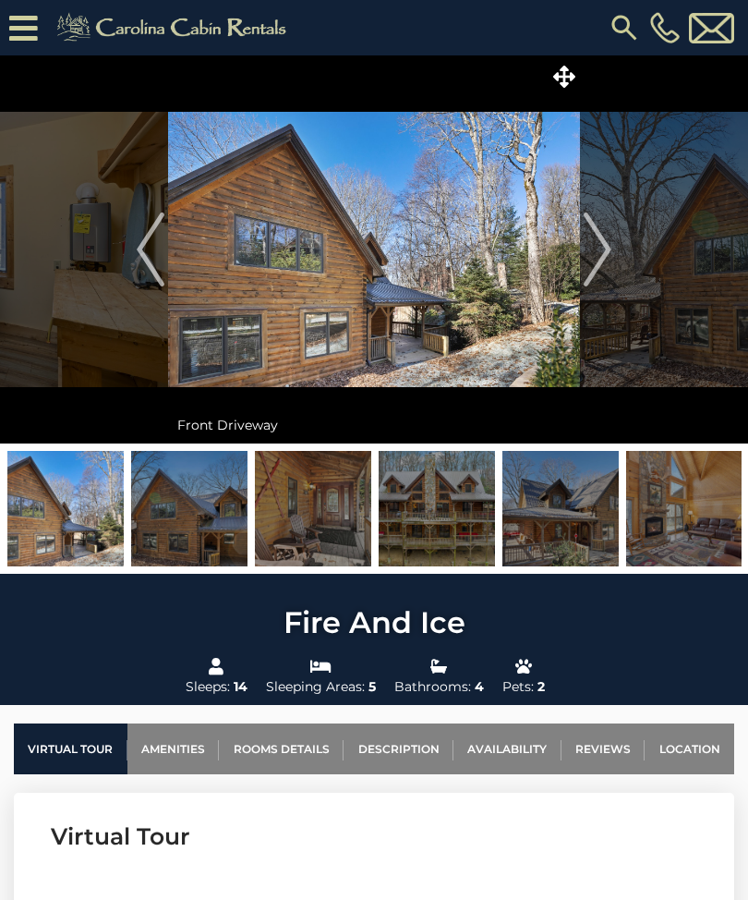
click at [601, 249] on img "Next" at bounding box center [598, 249] width 28 height 74
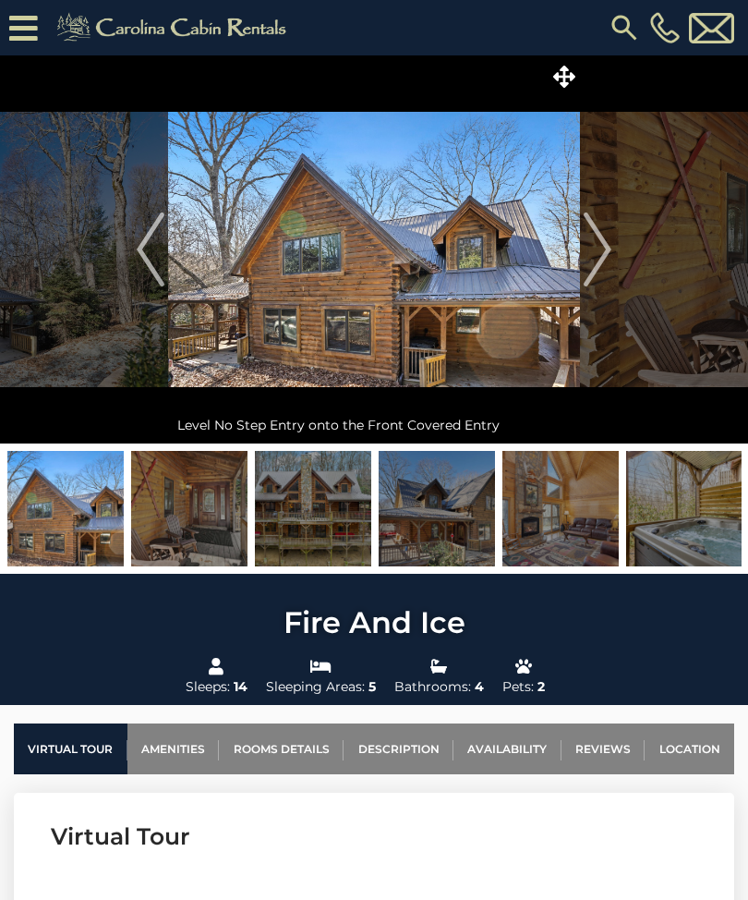
click at [589, 258] on img "Next" at bounding box center [598, 249] width 28 height 74
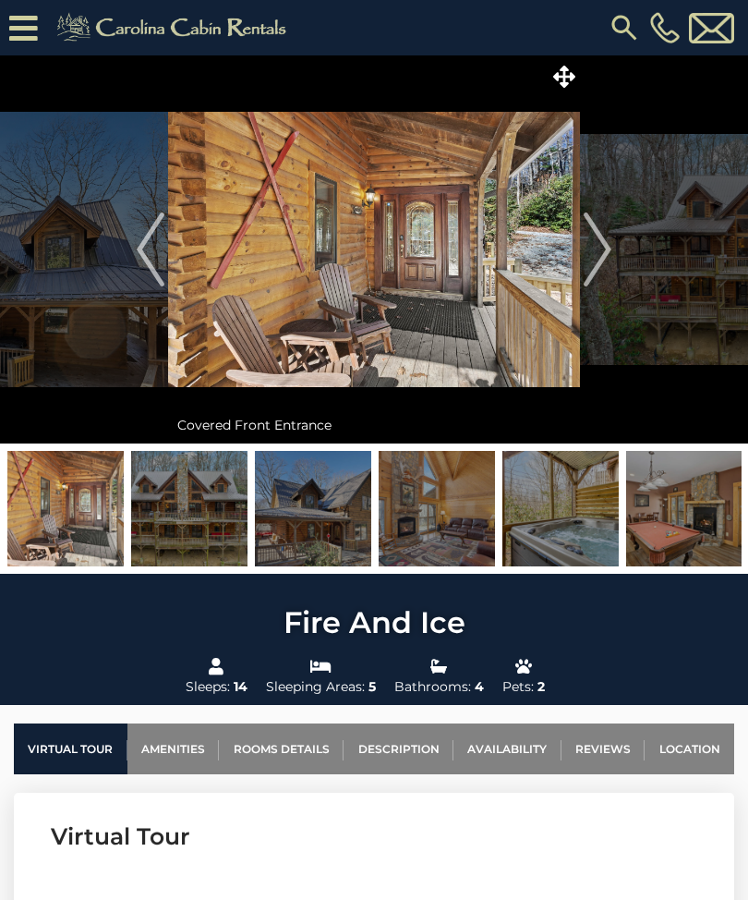
click at [594, 254] on img "Next" at bounding box center [598, 249] width 28 height 74
